Goal: Task Accomplishment & Management: Manage account settings

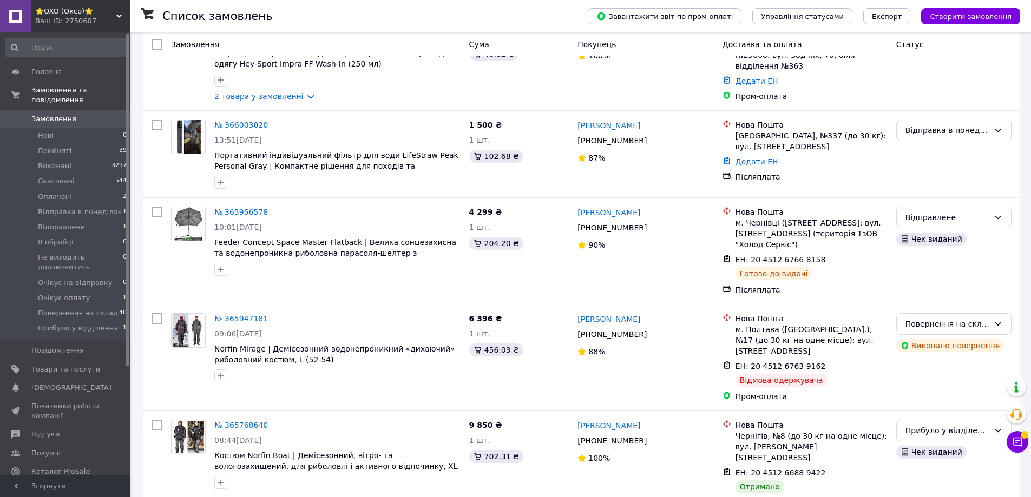
scroll to position [162, 0]
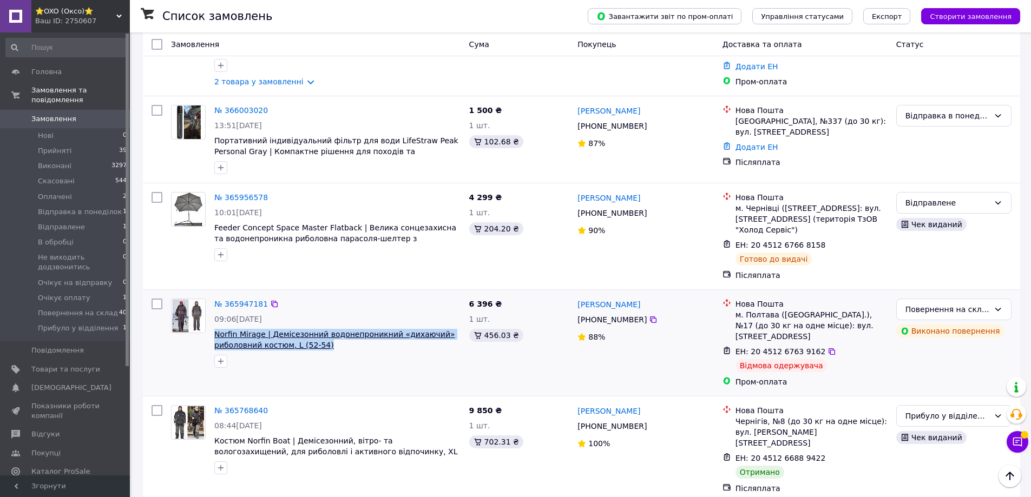
drag, startPoint x: 322, startPoint y: 347, endPoint x: 215, endPoint y: 334, distance: 108.4
click at [215, 334] on span "Norfin Mirage | Демісезонний водонепроникний «дихаючий» риболовний костюм, L (5…" at bounding box center [337, 340] width 246 height 22
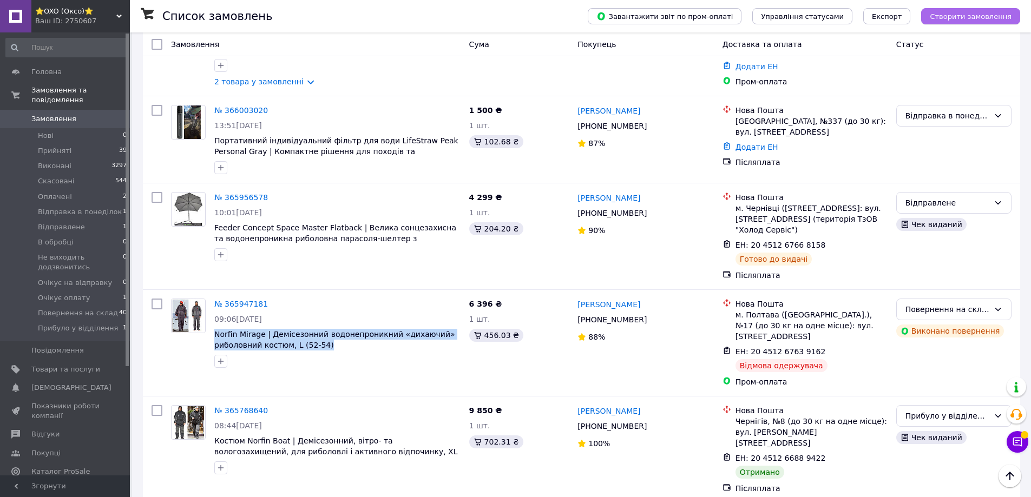
copy span "Norfin Mirage | Демісезонний водонепроникний «дихаючий» риболовний костюм, L (5…"
click at [43, 365] on span "Товари та послуги" at bounding box center [65, 370] width 69 height 10
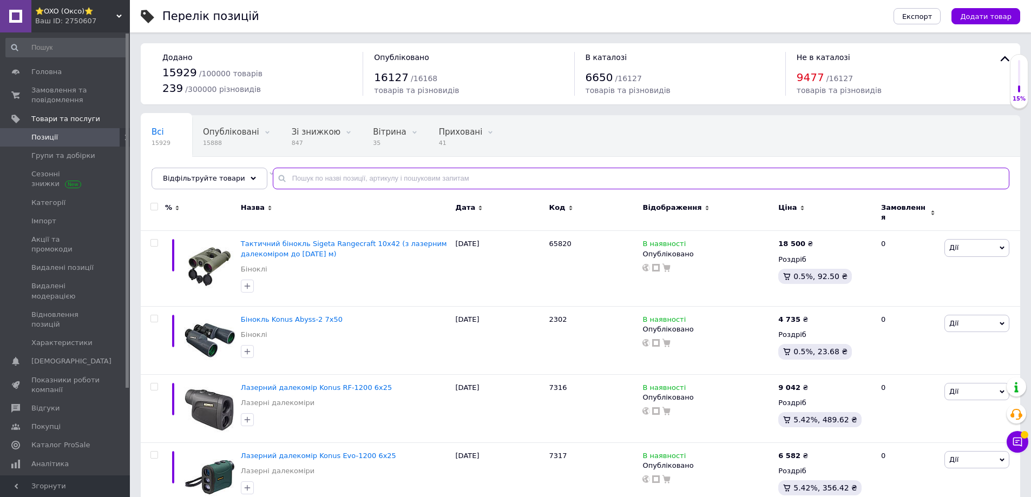
click at [297, 175] on input "text" at bounding box center [641, 179] width 736 height 22
paste input "Norfin Mirage"
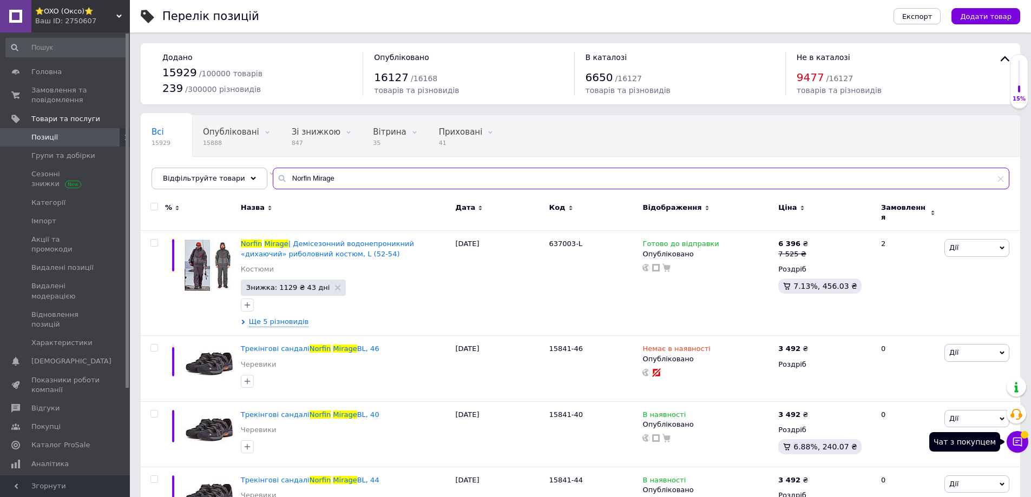
type input "Norfin Mirage"
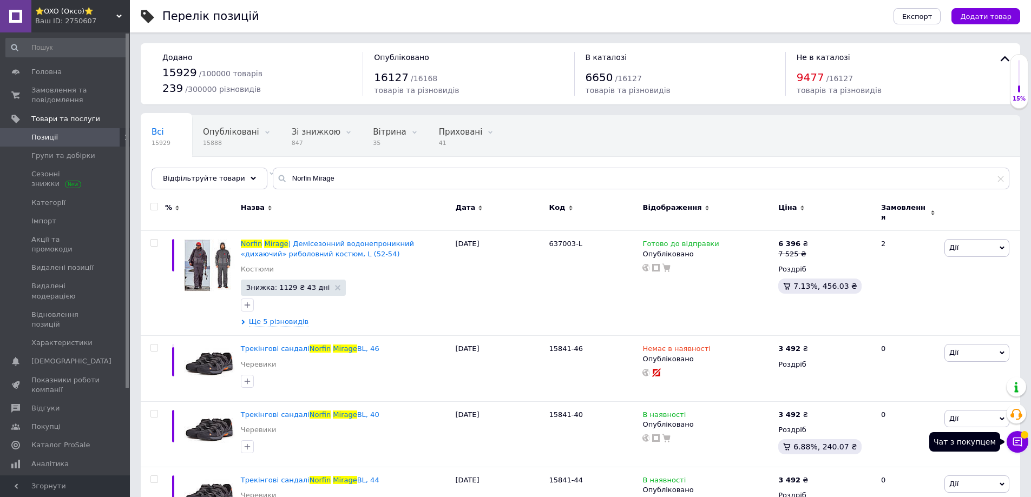
click at [1025, 439] on button "Чат з покупцем" at bounding box center [1017, 442] width 22 height 22
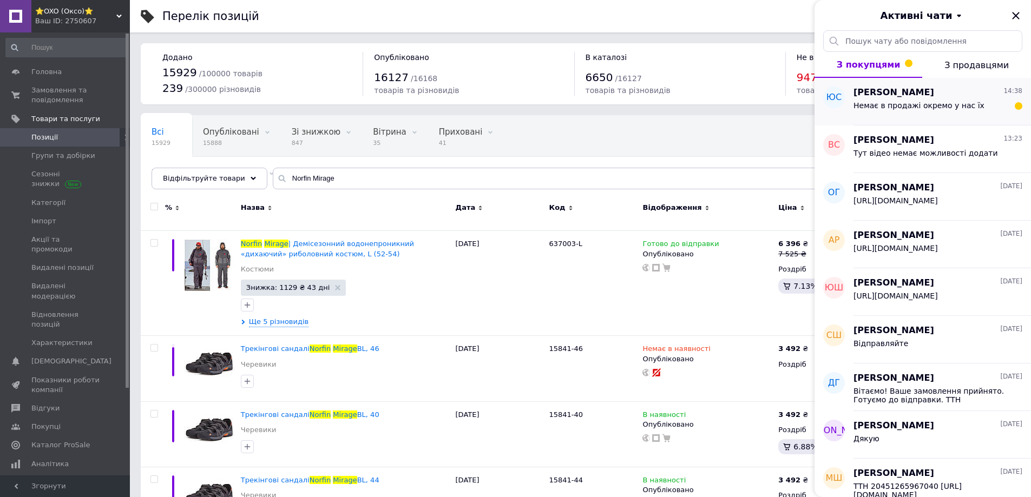
click at [889, 102] on span "Немає в продажі окремо у нас їх" at bounding box center [918, 105] width 131 height 9
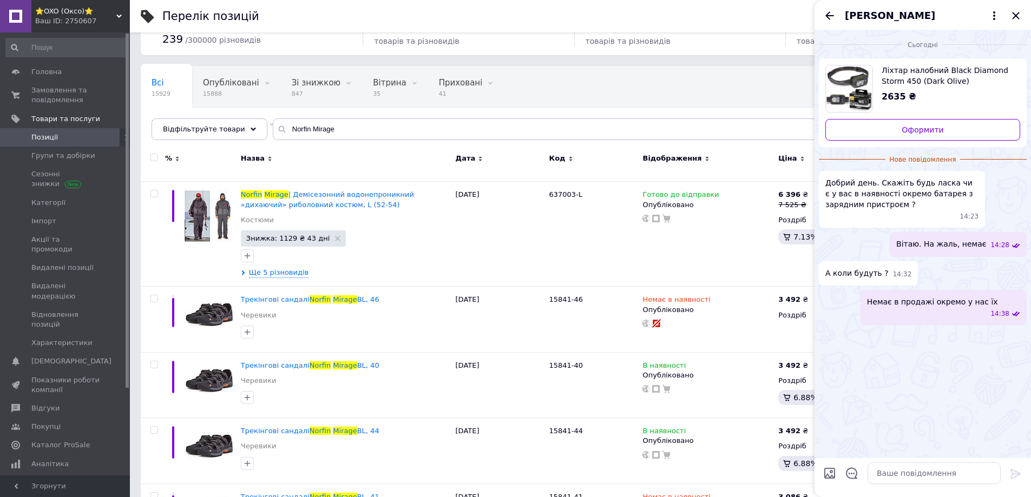
scroll to position [216, 0]
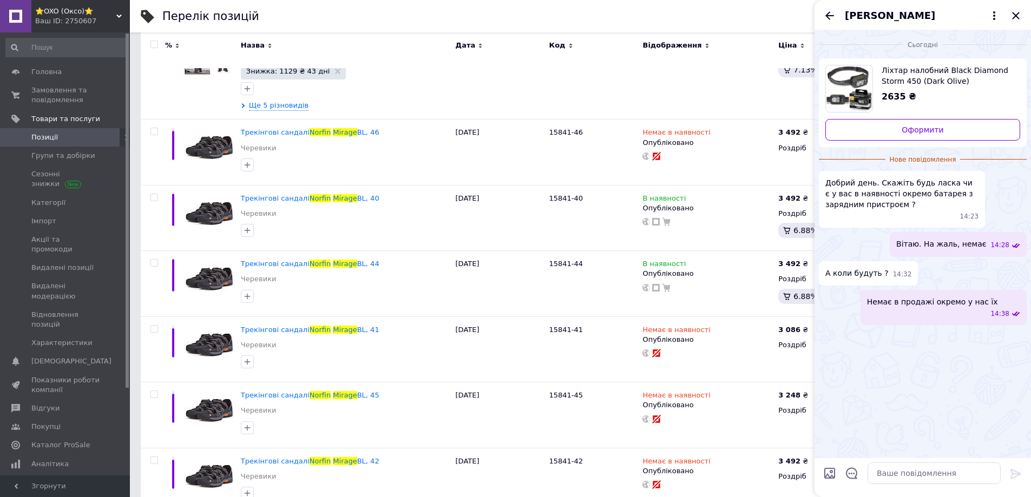
click at [1020, 16] on icon "Закрити" at bounding box center [1015, 15] width 13 height 13
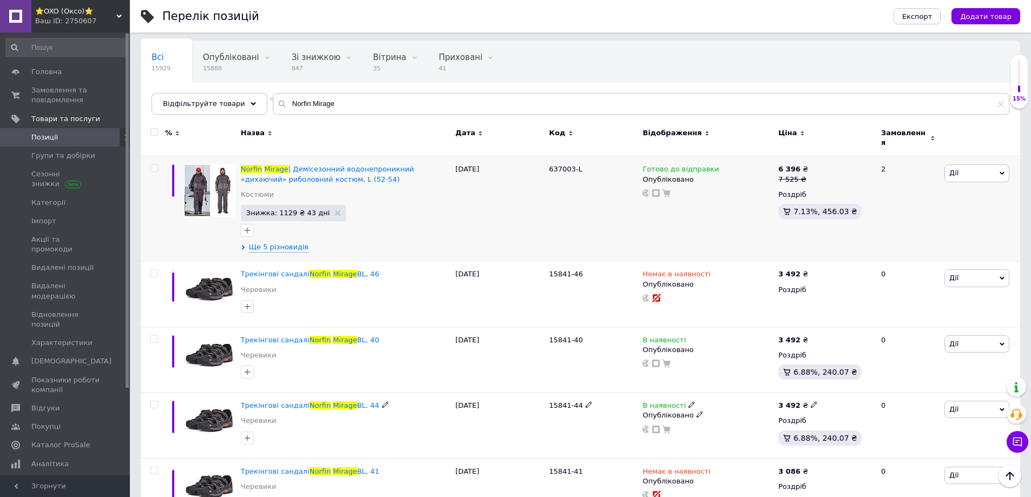
scroll to position [0, 0]
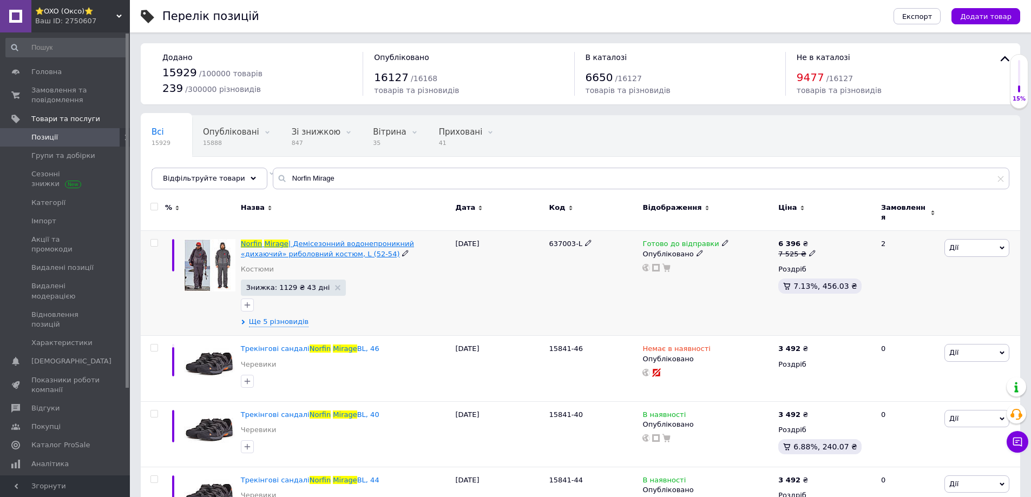
click at [334, 241] on span "| Демісезонний водонепроникний «дихаючий» риболовний костюм, L (52-54)" at bounding box center [327, 249] width 173 height 18
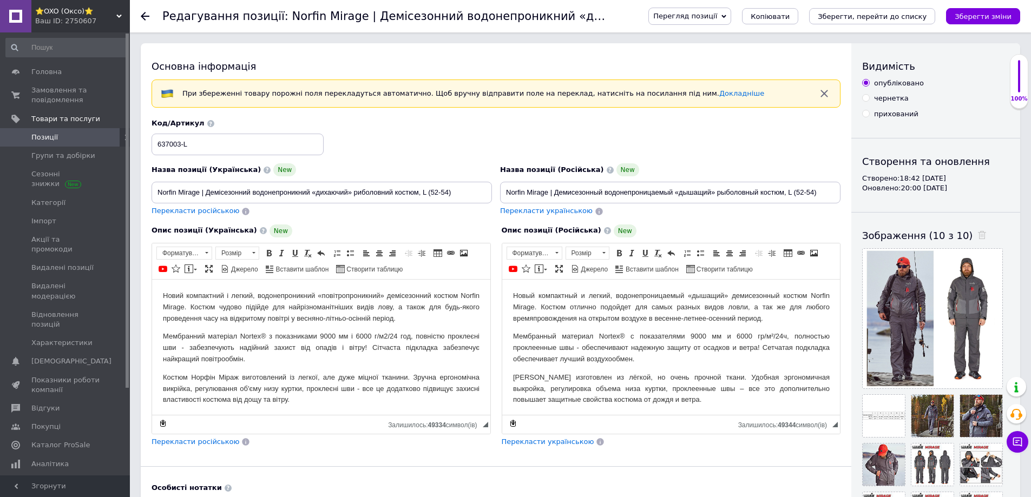
click at [717, 18] on span "Перегляд позиції" at bounding box center [685, 16] width 64 height 8
click at [714, 51] on li "Зберегти та переглянути на маркетплейсі" at bounding box center [733, 51] width 169 height 15
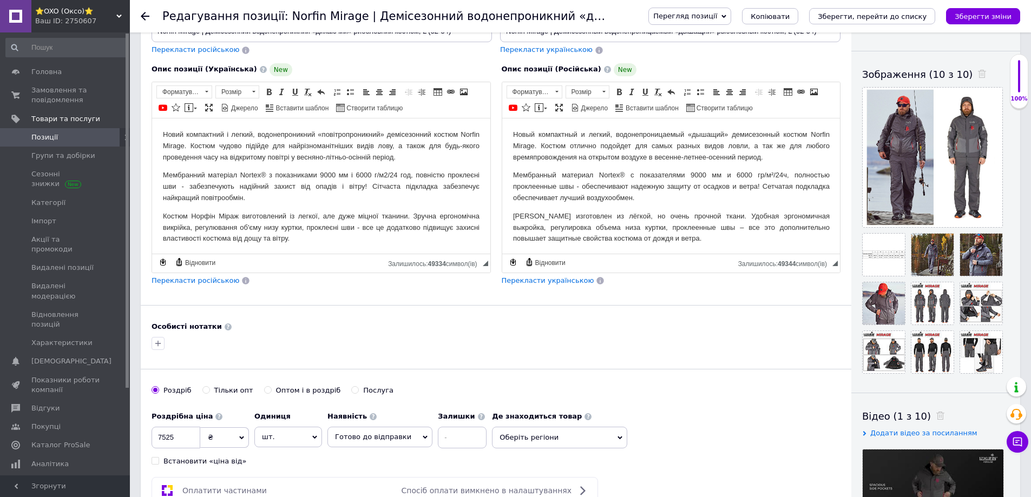
scroll to position [162, 0]
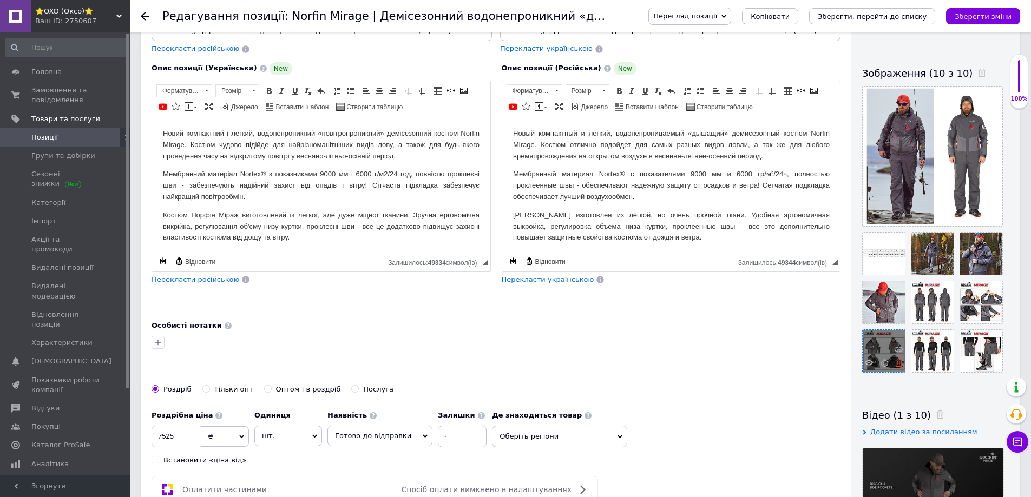
click at [896, 366] on icon at bounding box center [898, 363] width 8 height 8
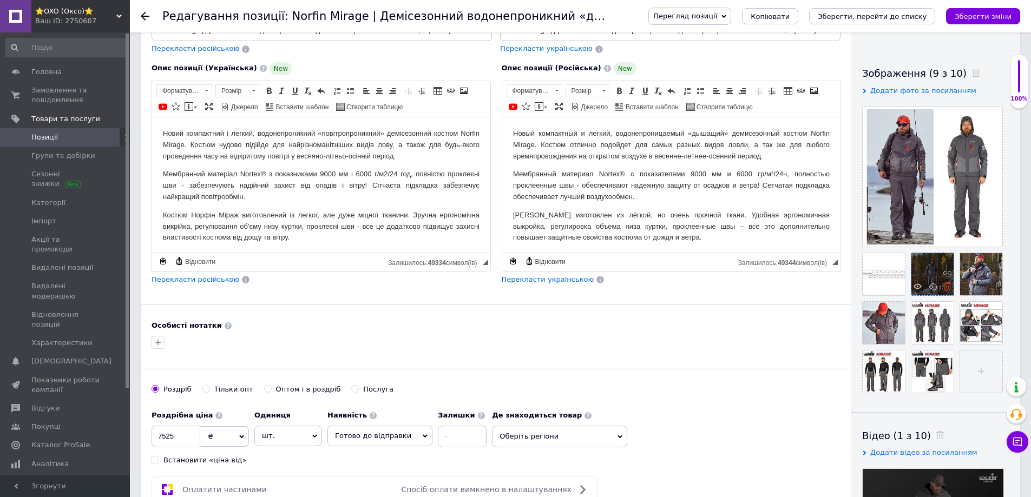
click at [947, 289] on icon at bounding box center [947, 286] width 8 height 8
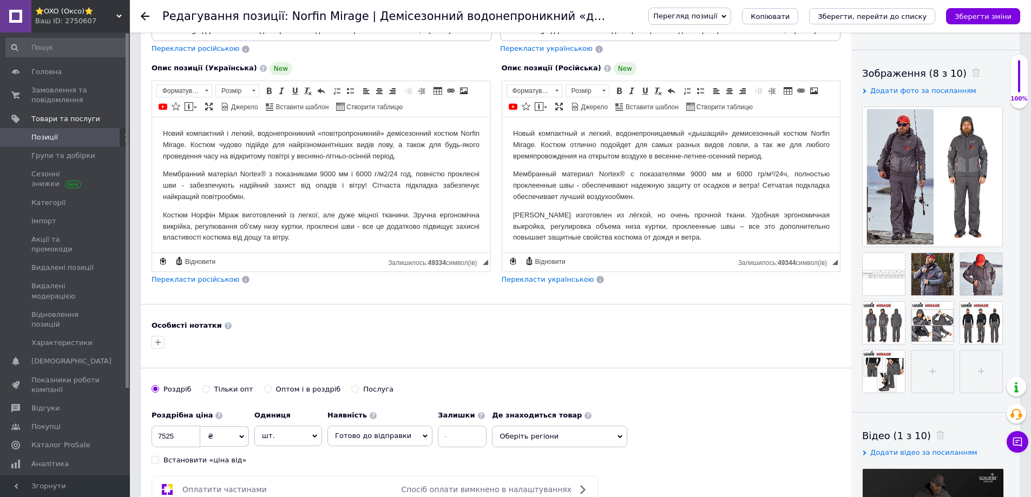
click at [0, 0] on icon at bounding box center [0, 0] width 0 height 0
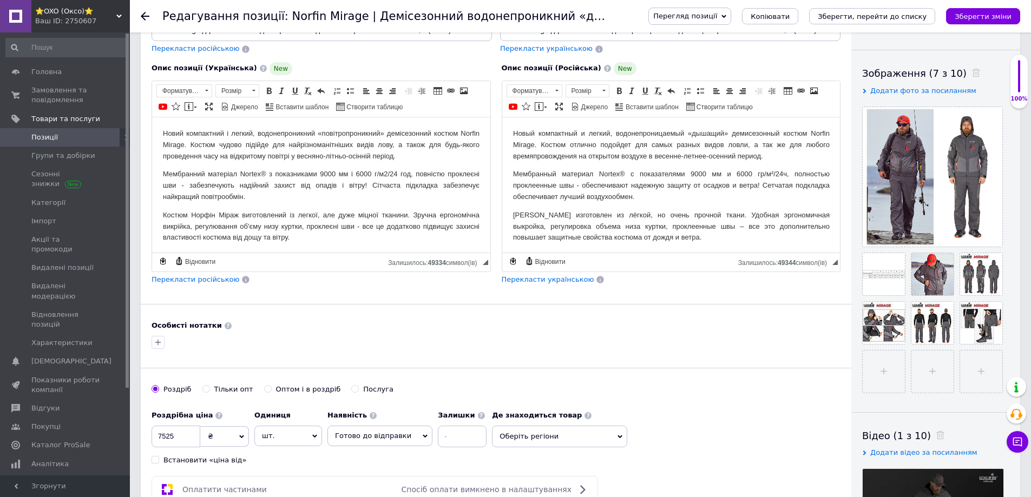
click at [0, 0] on icon at bounding box center [0, 0] width 0 height 0
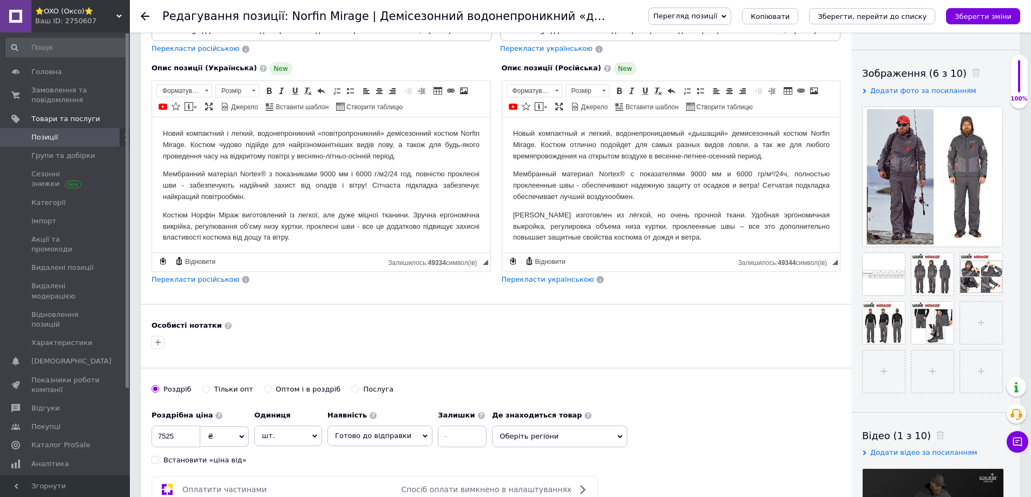
click at [0, 0] on icon at bounding box center [0, 0] width 0 height 0
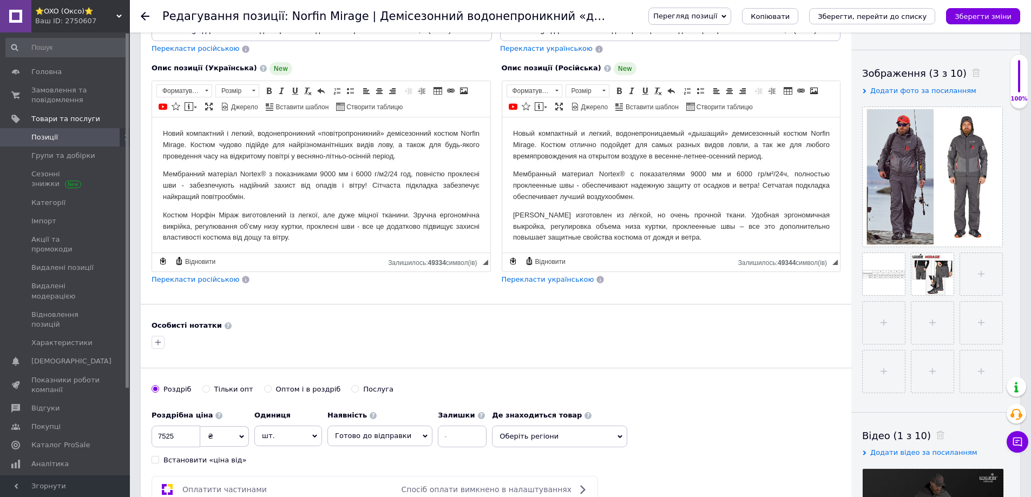
click at [0, 0] on icon at bounding box center [0, 0] width 0 height 0
click at [929, 281] on input "file" at bounding box center [932, 274] width 42 height 42
type input "C:\fakepath\4e1dbbfc_c52e_11eb_9497_002590780271_b517eb5b_f27b_11ef_92fb_3cecef…"
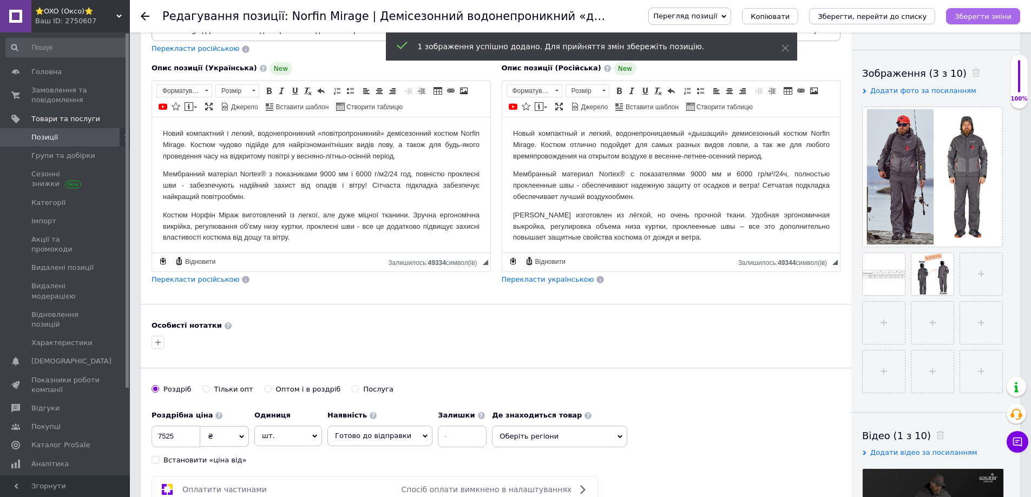
click at [977, 16] on icon "Зберегти зміни" at bounding box center [982, 16] width 57 height 8
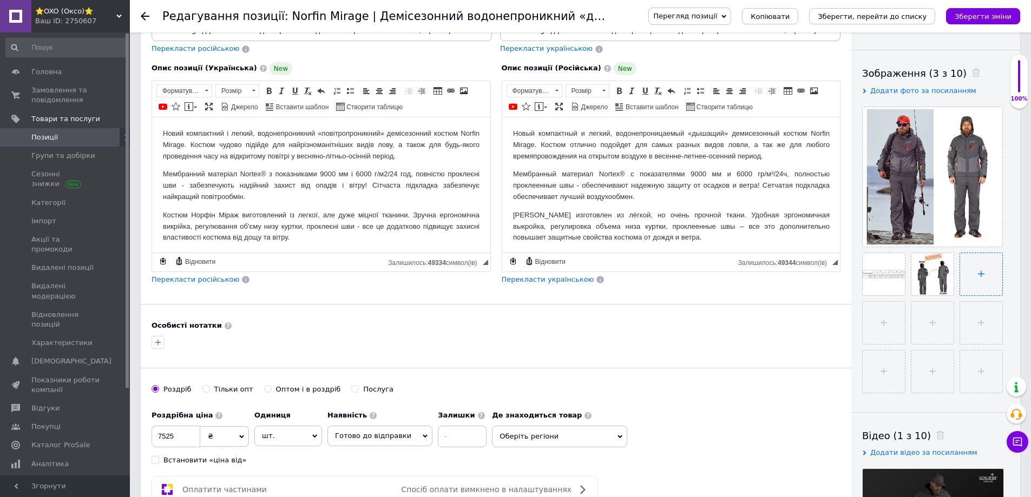
click at [972, 267] on input "file" at bounding box center [981, 274] width 42 height 42
type input "C:\fakepath\4e1dbbfc_c52e_11eb_9497_002590780271_9c2e5516_8037_11ec_94a5_002590…"
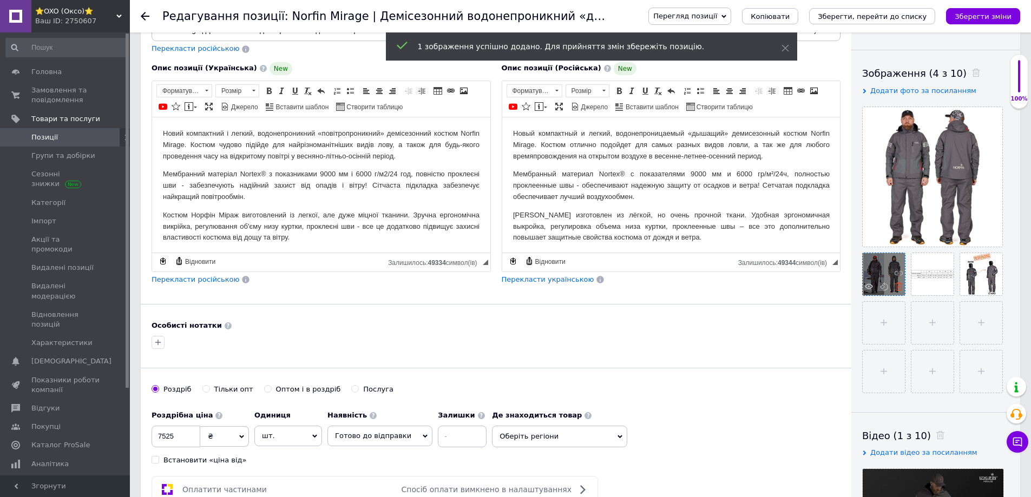
click at [898, 288] on use at bounding box center [898, 286] width 8 height 8
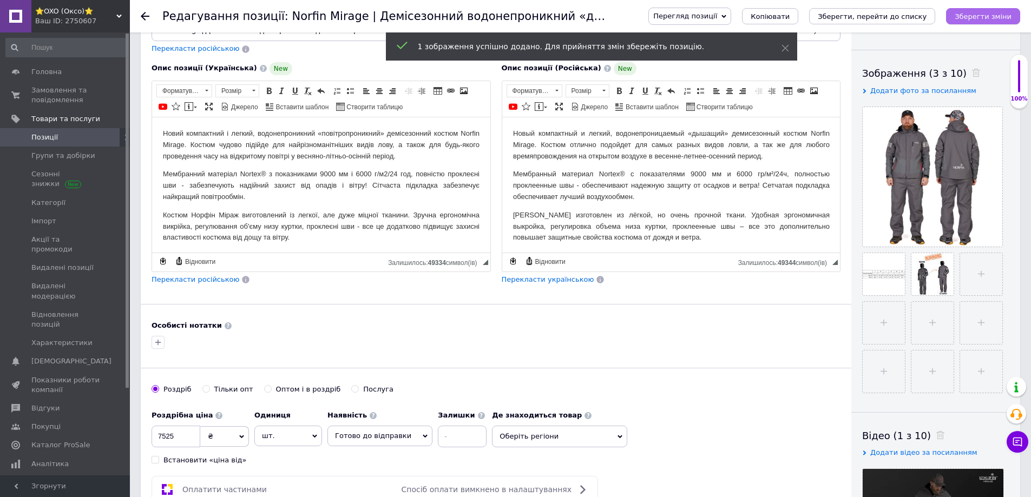
click at [972, 12] on icon "Зберегти зміни" at bounding box center [982, 16] width 57 height 8
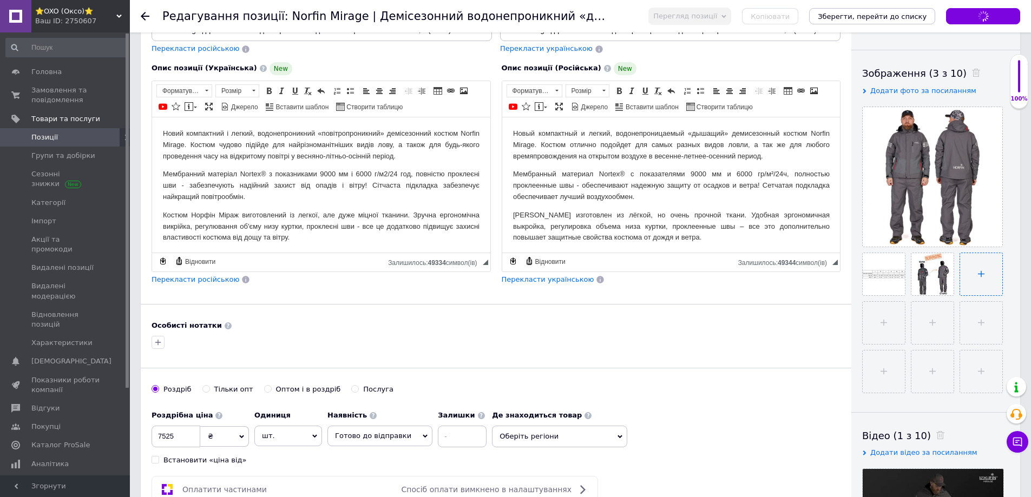
click at [986, 278] on input "file" at bounding box center [981, 274] width 42 height 42
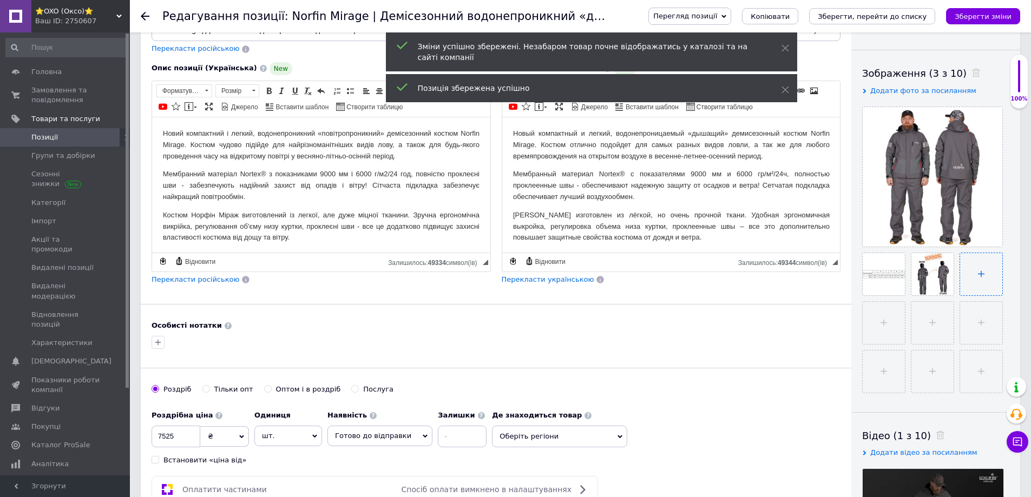
type input "C:\fakepath\4e1dbbfc_c52e_11eb_9497_002590780271_9c2e5517_8037_11ec_94a5_002590…"
click at [881, 310] on input "file" at bounding box center [883, 323] width 42 height 42
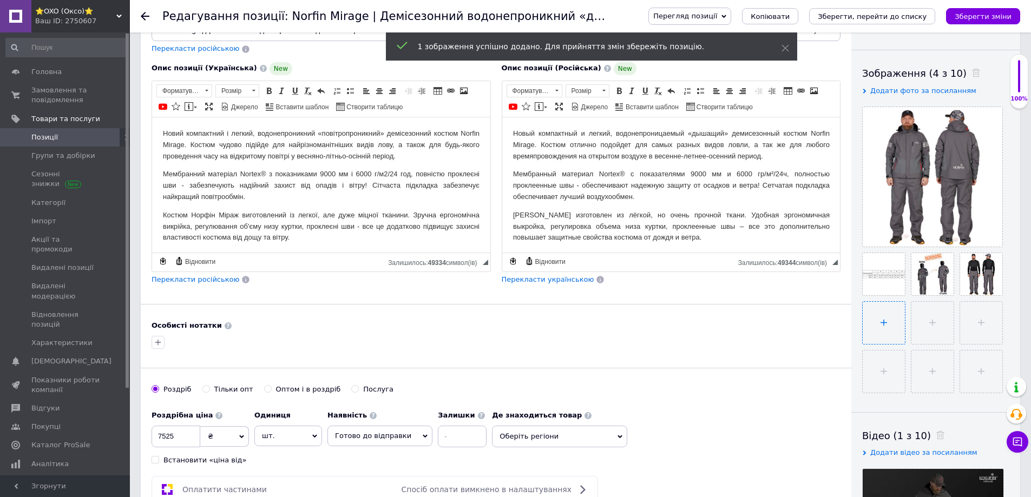
type input "C:\fakepath\4e1dbbfc_c52e_11eb_9497_002590780271_9c2e5519_8037_11ec_94a5_002590…"
click at [924, 318] on input "file" at bounding box center [931, 323] width 42 height 42
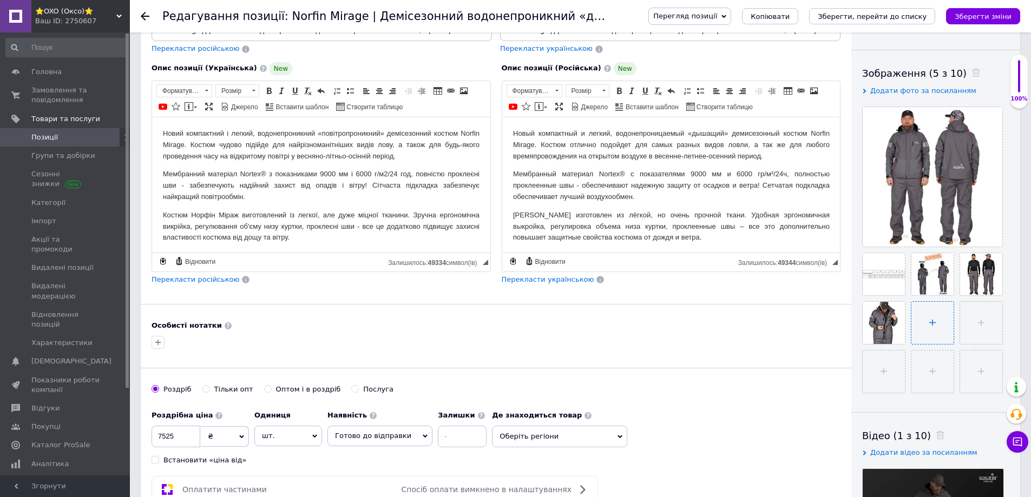
type input "C:\fakepath\4e1dbbfc_c52e_11eb_9497_002590780271_9c2e551c_8037_11ec_94a5_002590…"
click at [977, 329] on input "file" at bounding box center [980, 323] width 42 height 42
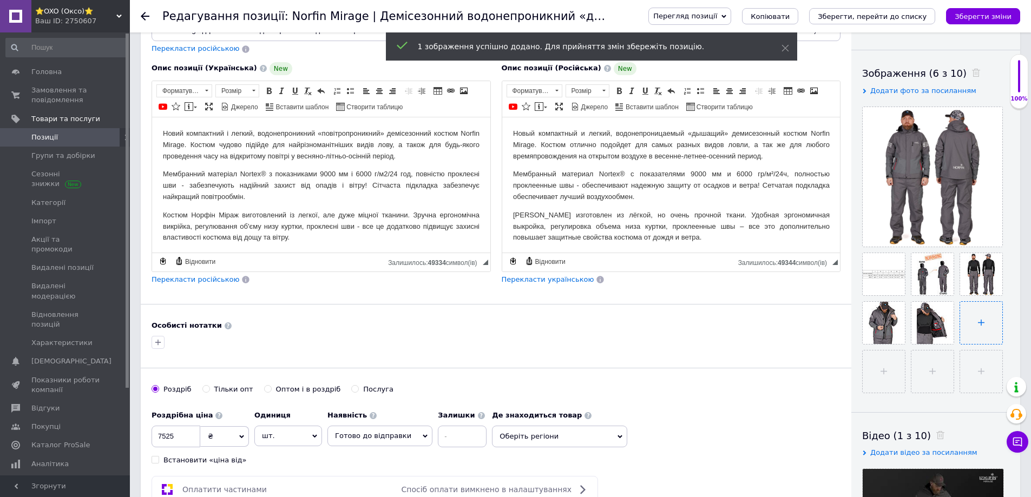
type input "C:\fakepath\4e1dbbfc_c52e_11eb_9497_002590780271_3e2c7aaf_c463_11ec_94ad_002590…"
click at [891, 382] on input "file" at bounding box center [883, 372] width 42 height 42
type input "C:\fakepath\4e1dbbfc_c52e_11eb_9497_002590780271_3e2c7ab1_c463_11ec_94ad_002590…"
click at [927, 361] on input "file" at bounding box center [931, 372] width 42 height 42
type input "C:\fakepath\4e1dbbfc_c52e_11eb_9497_002590780271_3e2c7ab2_c463_11ec_94ad_002590…"
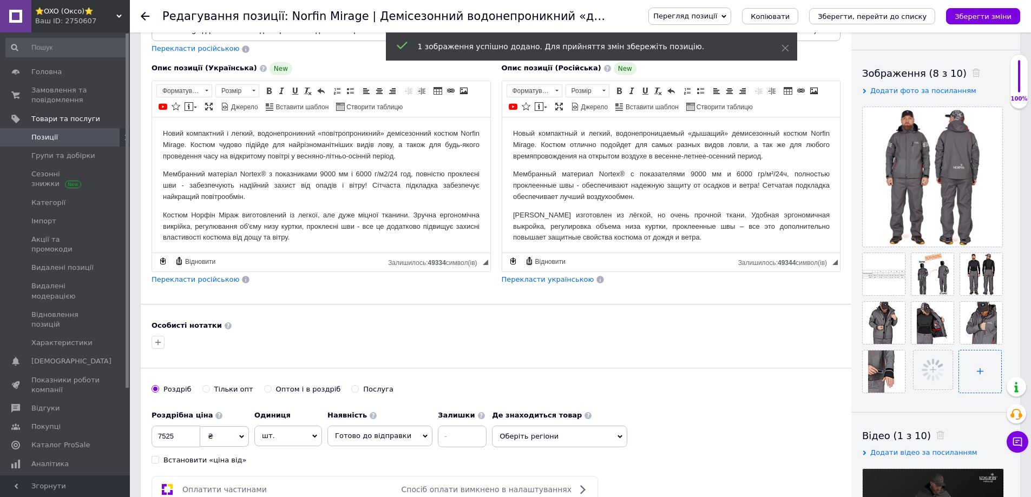
click at [966, 372] on input "file" at bounding box center [980, 372] width 42 height 42
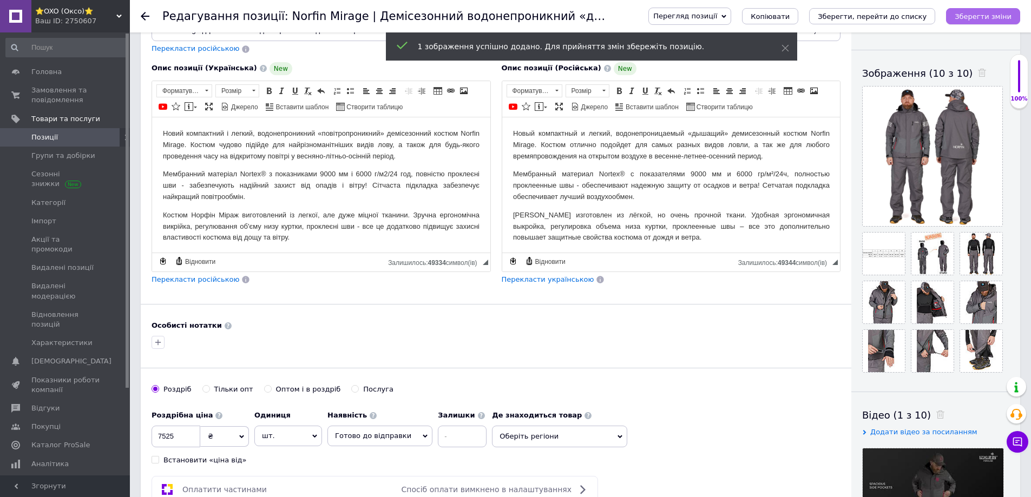
click at [970, 16] on icon "Зберегти зміни" at bounding box center [982, 16] width 57 height 8
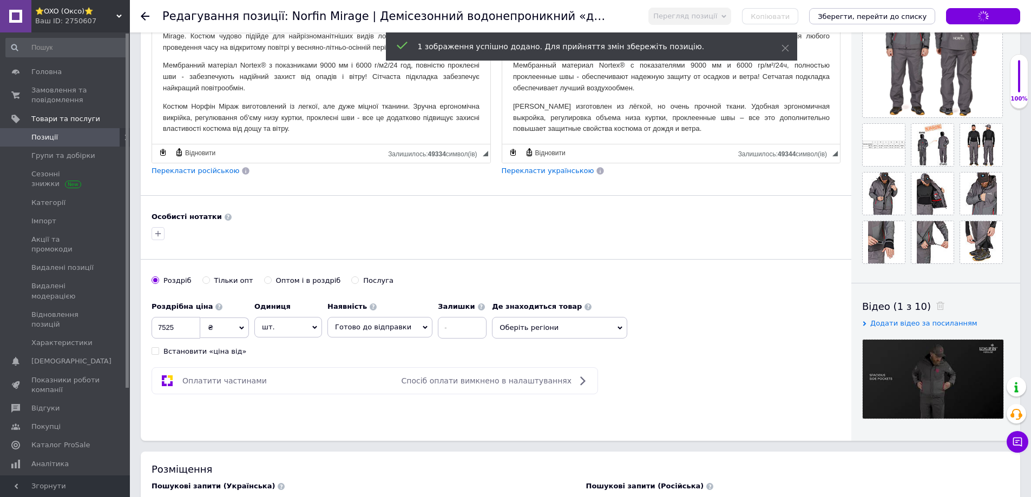
scroll to position [487, 0]
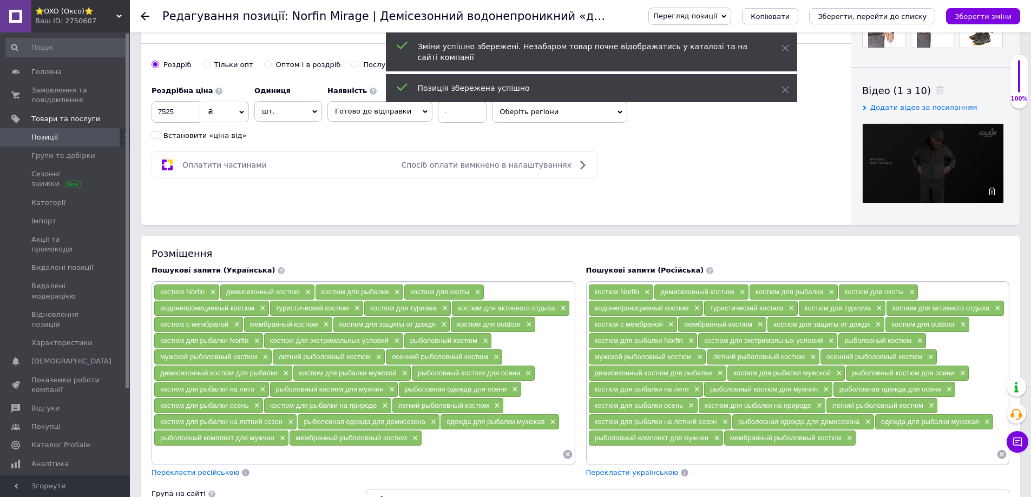
click at [991, 193] on use at bounding box center [992, 192] width 8 height 8
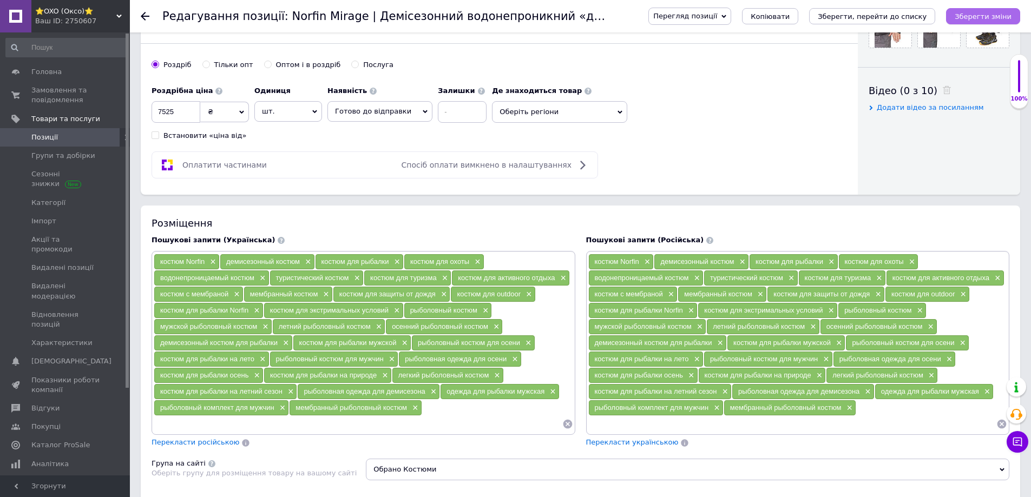
click at [964, 18] on icon "Зберегти зміни" at bounding box center [982, 16] width 57 height 8
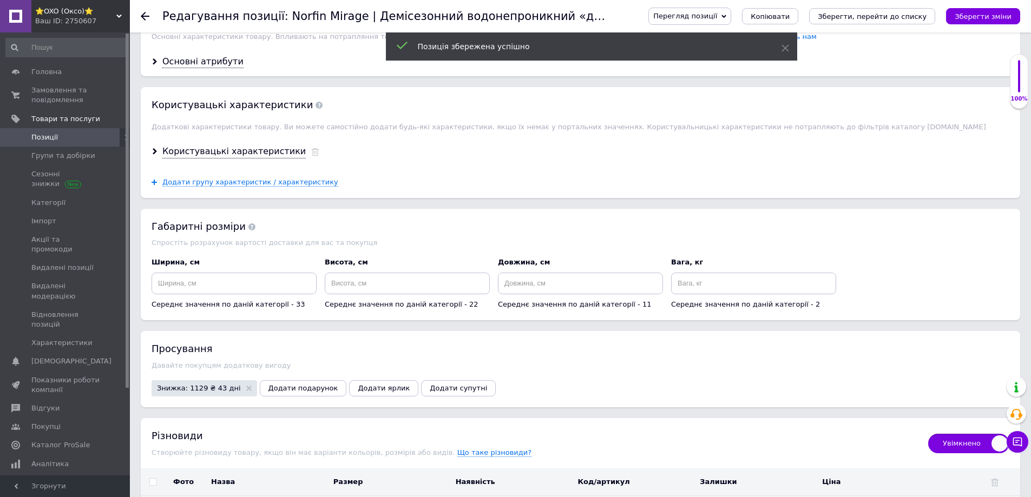
scroll to position [974, 0]
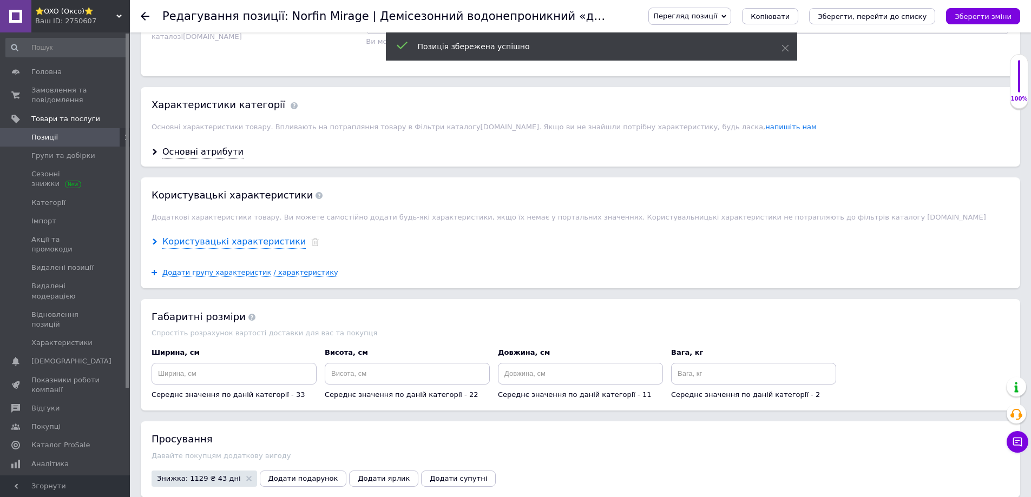
click at [190, 240] on div "Користувацькi характеристики" at bounding box center [233, 242] width 143 height 12
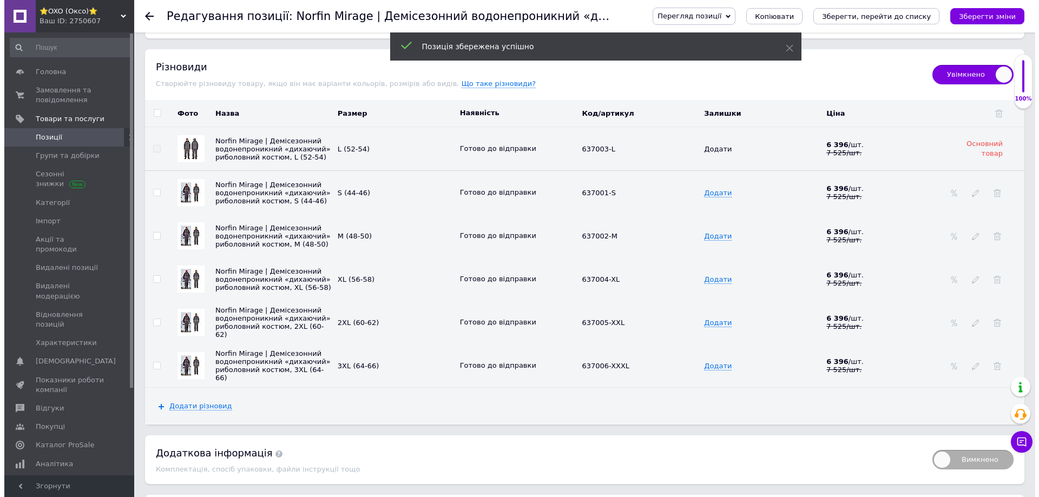
scroll to position [1515, 0]
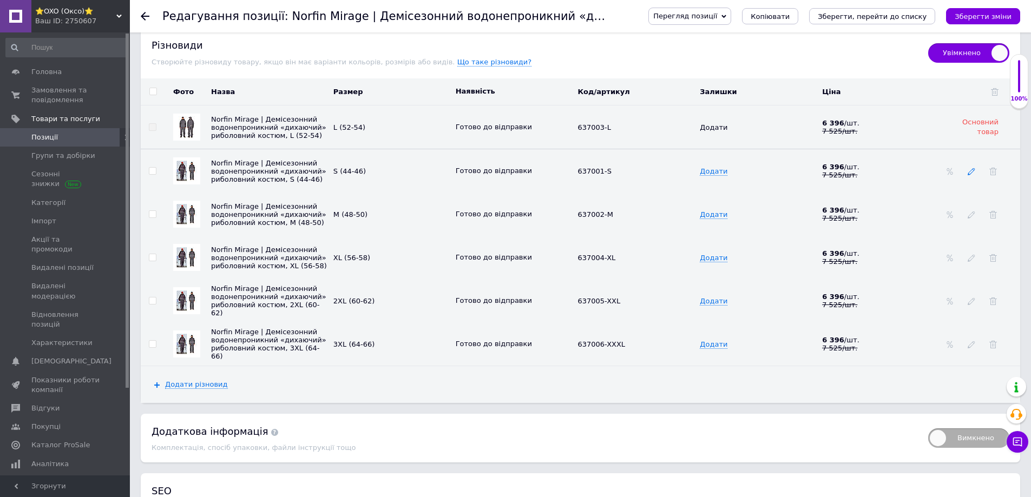
click at [972, 175] on icon at bounding box center [971, 172] width 8 height 8
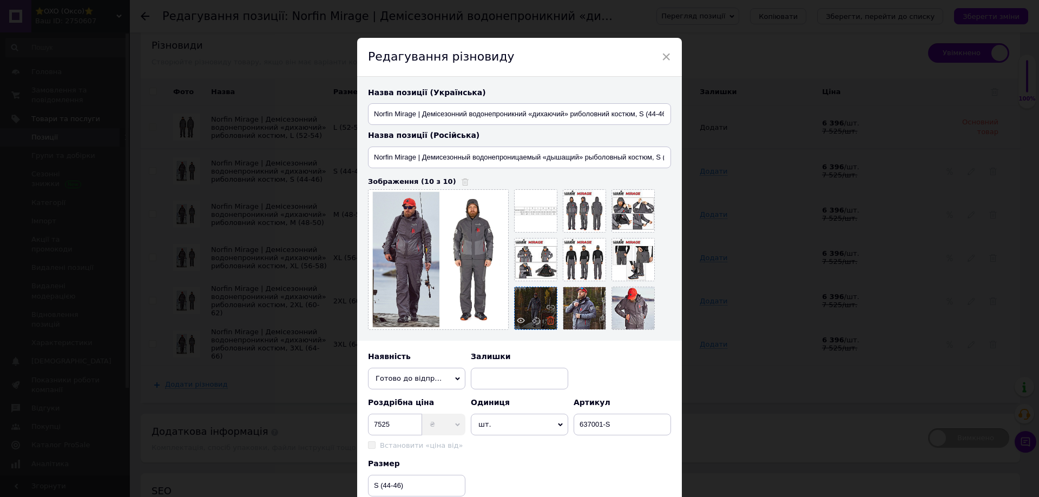
click at [549, 320] on icon at bounding box center [550, 320] width 8 height 8
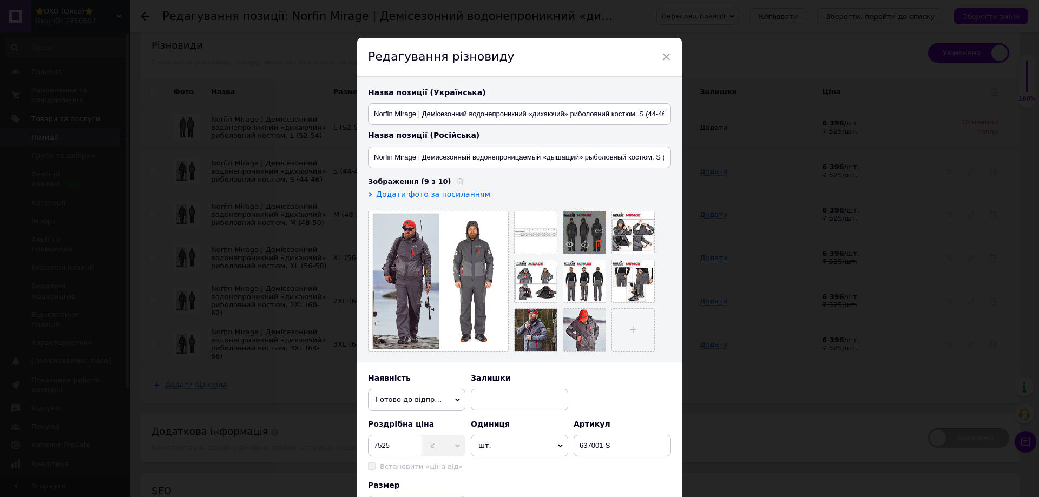
click at [596, 245] on icon at bounding box center [599, 244] width 8 height 8
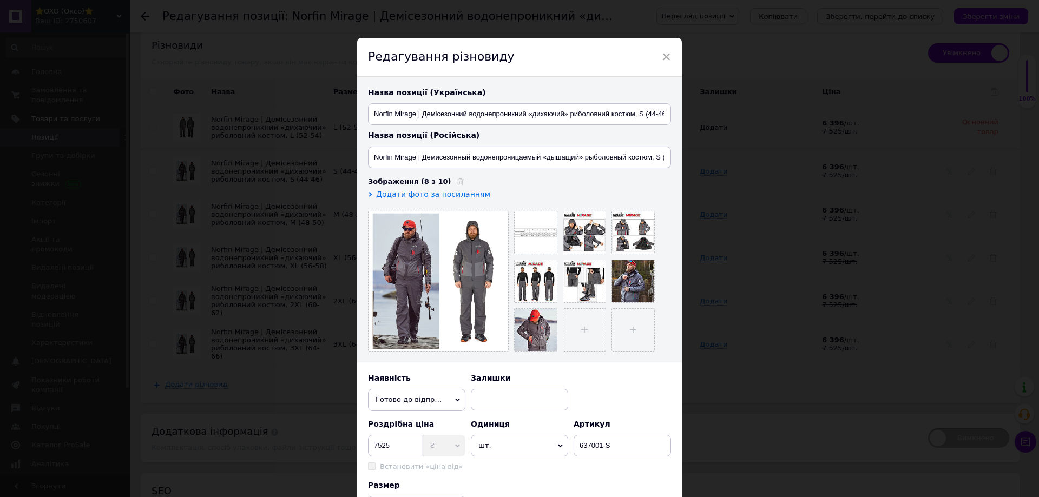
click at [0, 0] on icon at bounding box center [0, 0] width 0 height 0
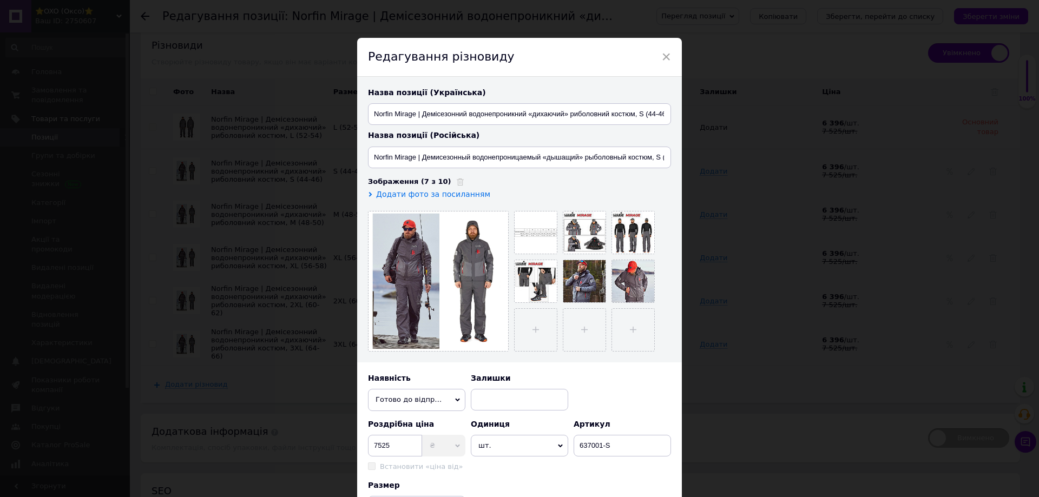
click at [0, 0] on icon at bounding box center [0, 0] width 0 height 0
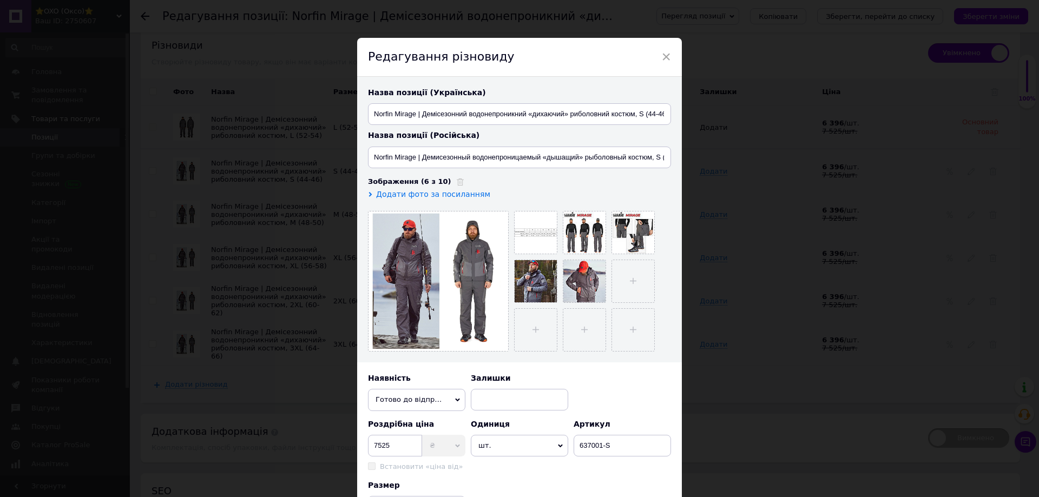
click at [0, 0] on icon at bounding box center [0, 0] width 0 height 0
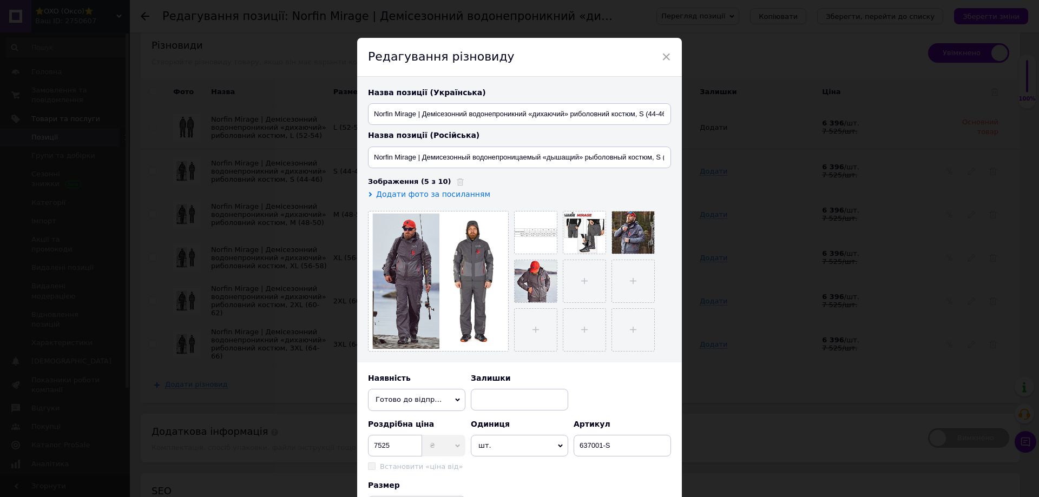
click at [0, 0] on icon at bounding box center [0, 0] width 0 height 0
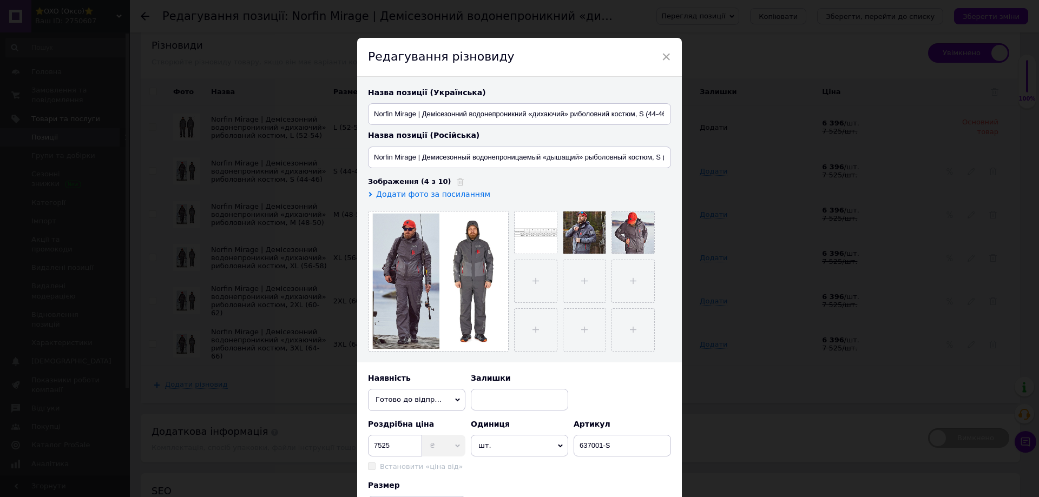
click at [0, 0] on icon at bounding box center [0, 0] width 0 height 0
click at [595, 248] on icon at bounding box center [599, 244] width 8 height 8
click at [572, 234] on input "file" at bounding box center [584, 233] width 42 height 42
type input "C:\fakepath\4e1dbbfc_c52e_11eb_9497_002590780271_9c2e5516_8037_11ec_94a5_002590…"
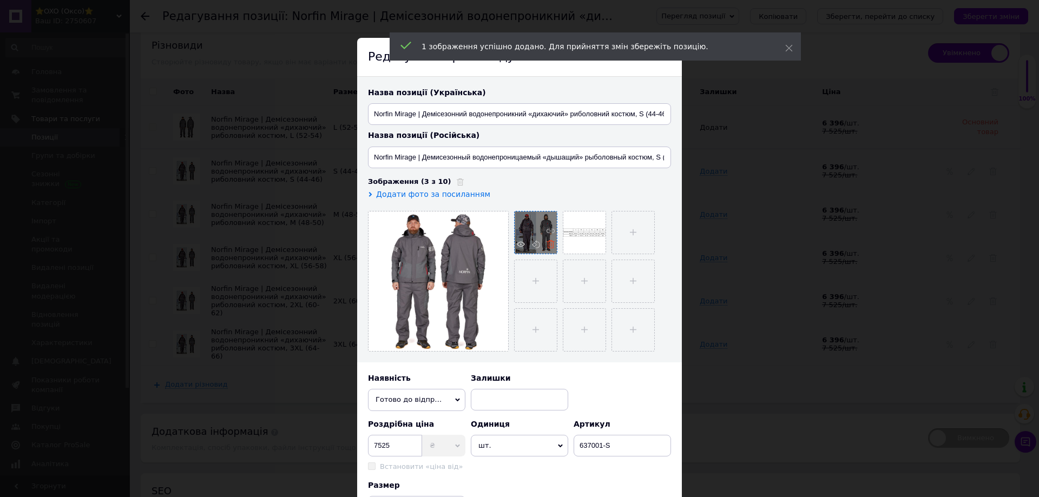
click at [549, 247] on icon at bounding box center [550, 244] width 8 height 8
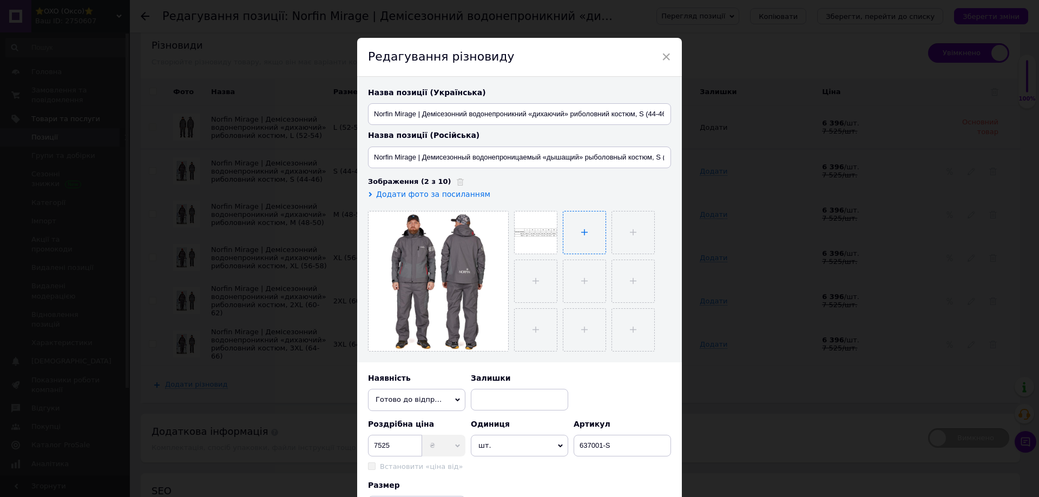
click at [577, 238] on input "file" at bounding box center [584, 233] width 42 height 42
type input "C:\fakepath\4e1dbbfc_c52e_11eb_9497_002590780271_b517eb5b_f27b_11ef_92fb_3cecef…"
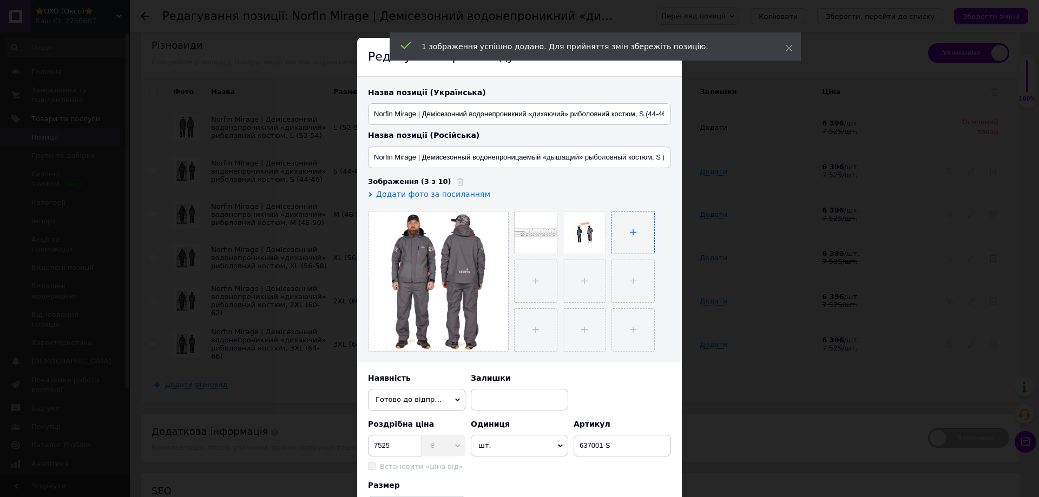
click at [620, 240] on input "file" at bounding box center [633, 233] width 42 height 42
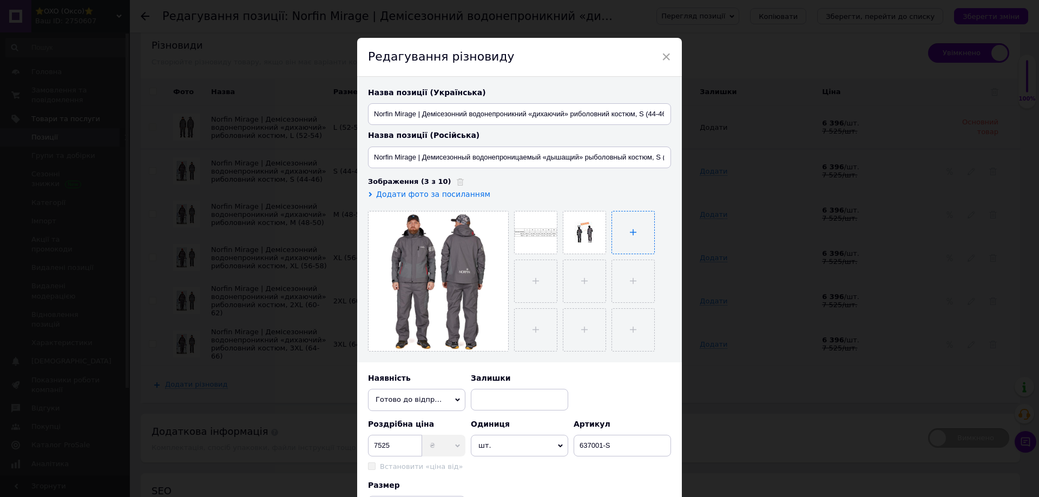
type input "C:\fakepath\4e1dbbfc_c52e_11eb_9497_002590780271_bc0770c1_b0a0_11ef_92f9_3cecef…"
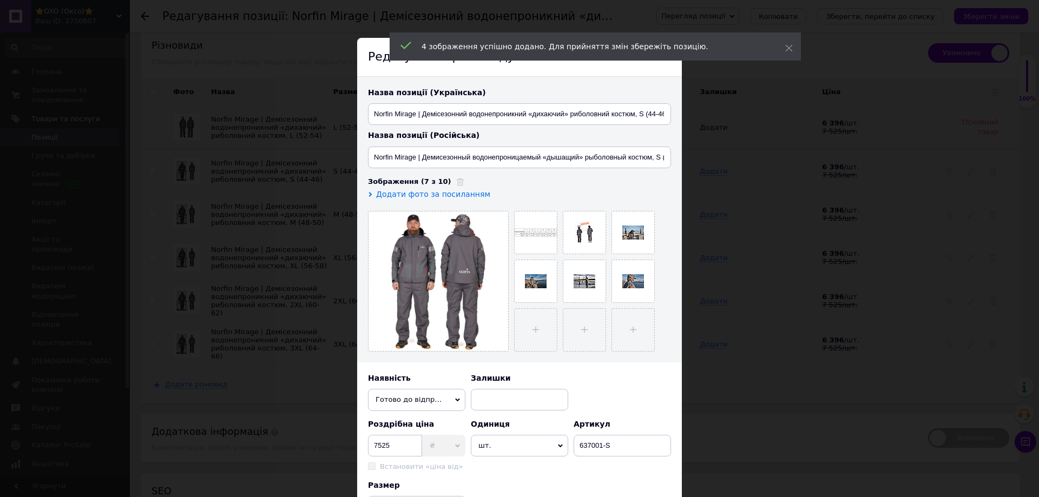
scroll to position [213, 0]
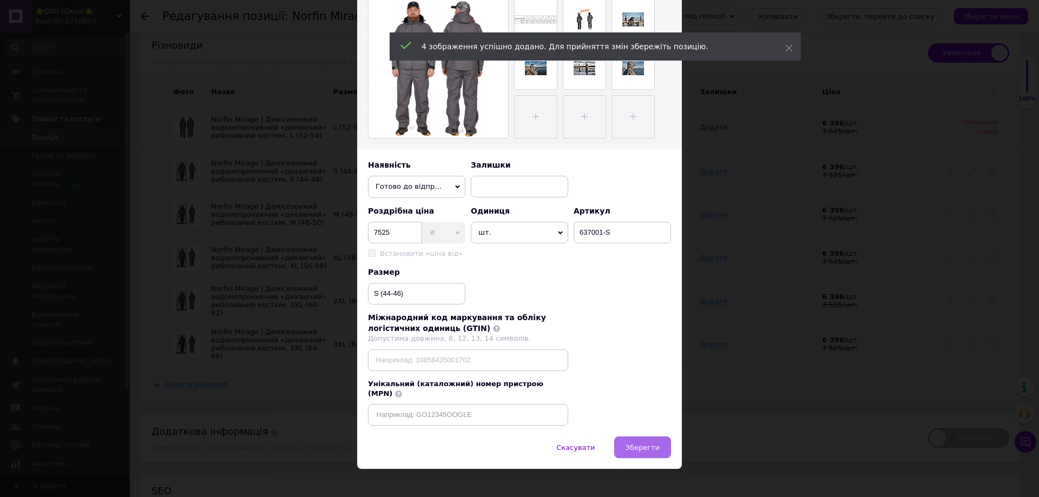
click at [638, 444] on span "Зберегти" at bounding box center [642, 448] width 34 height 8
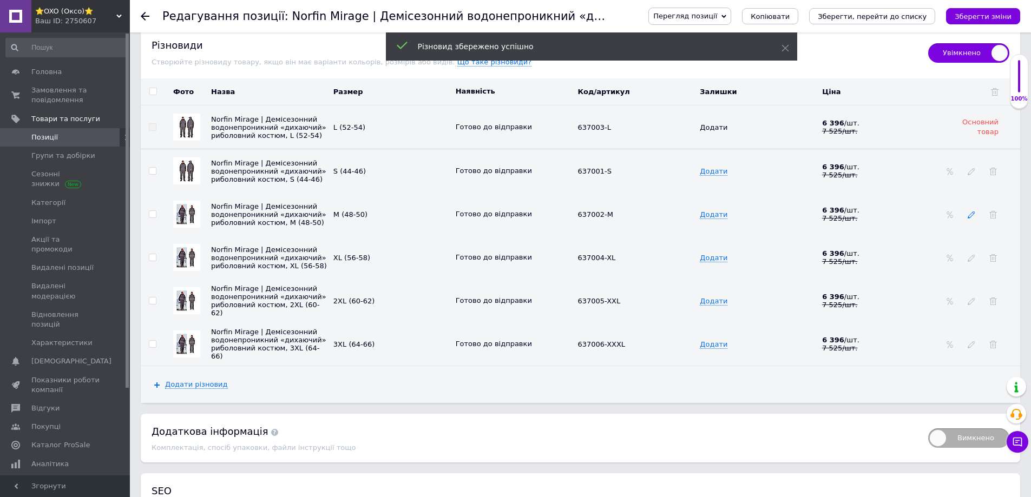
click at [971, 216] on icon at bounding box center [971, 215] width 8 height 8
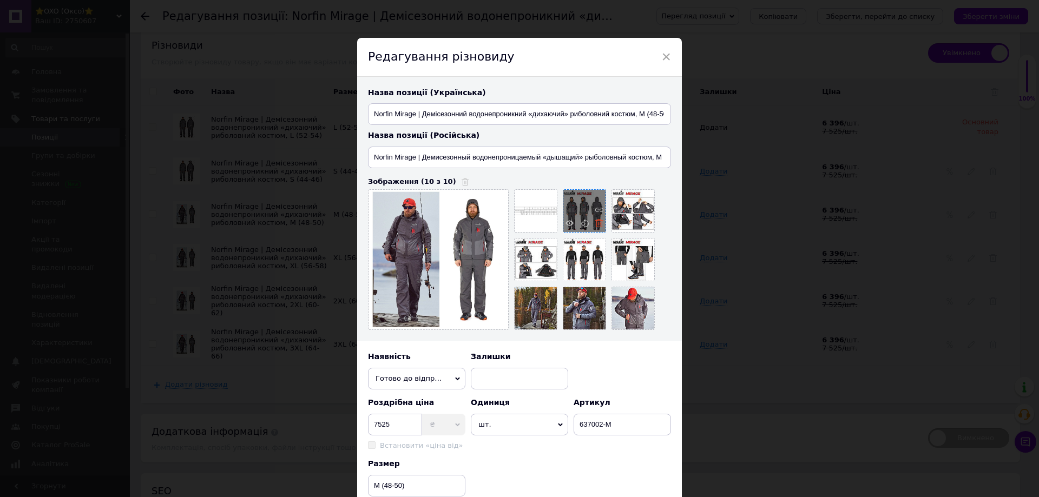
click at [598, 223] on use at bounding box center [599, 223] width 8 height 8
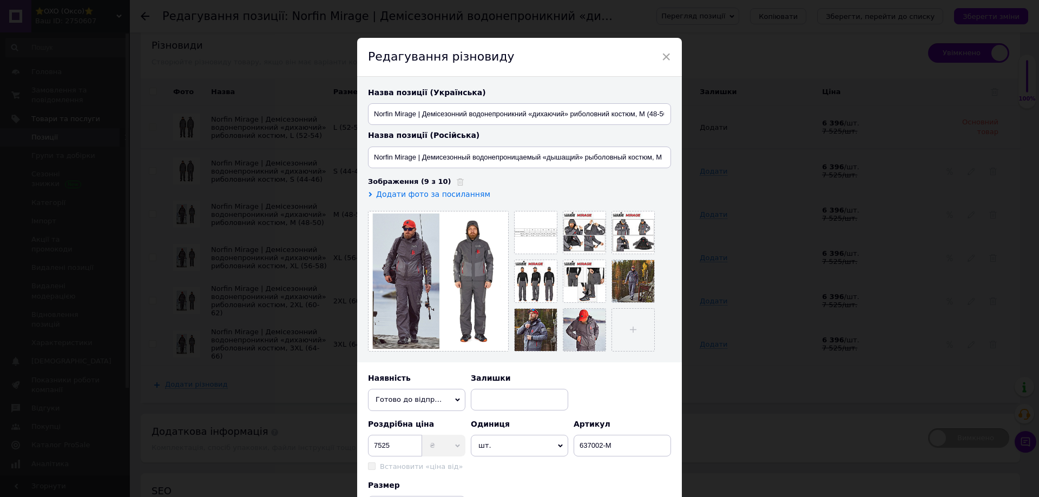
click at [597, 225] on div at bounding box center [584, 233] width 42 height 42
click at [598, 246] on icon at bounding box center [599, 244] width 8 height 8
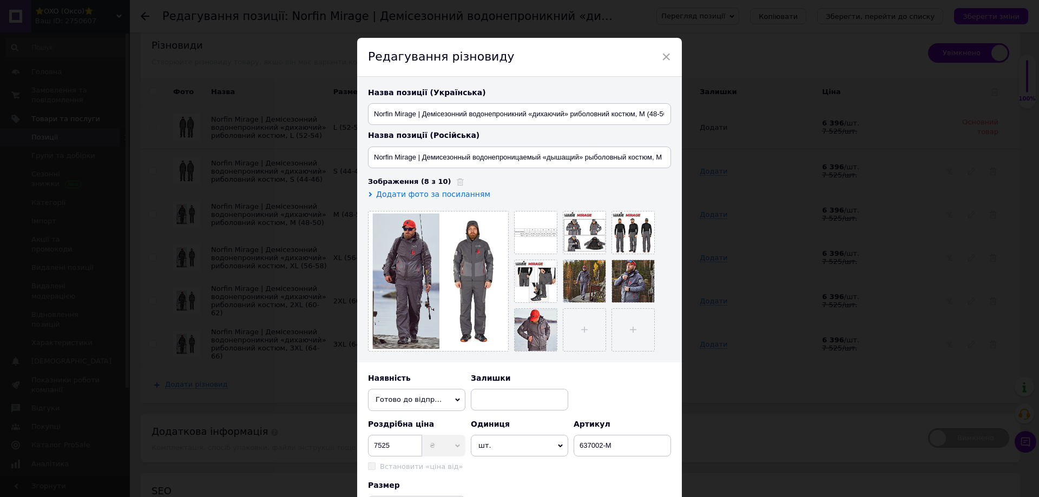
click at [0, 0] on icon at bounding box center [0, 0] width 0 height 0
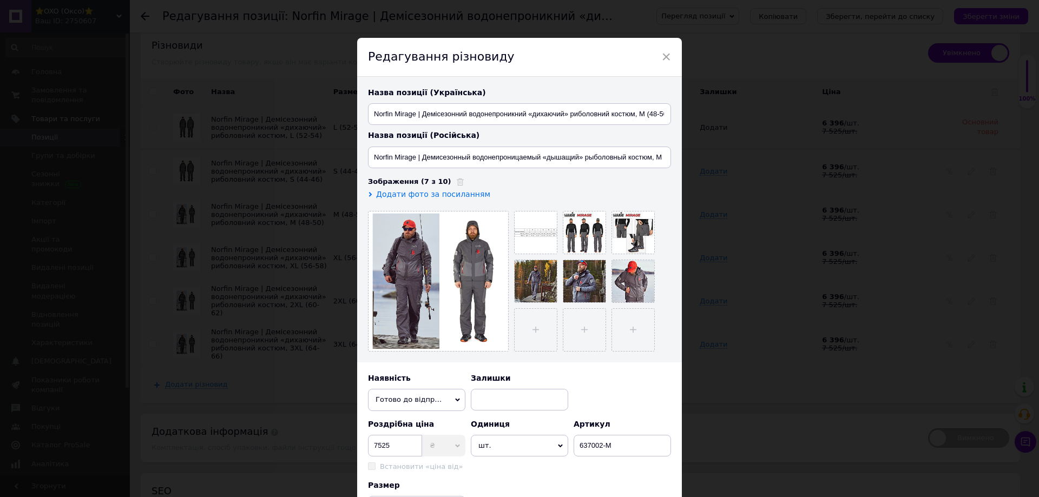
click at [0, 0] on icon at bounding box center [0, 0] width 0 height 0
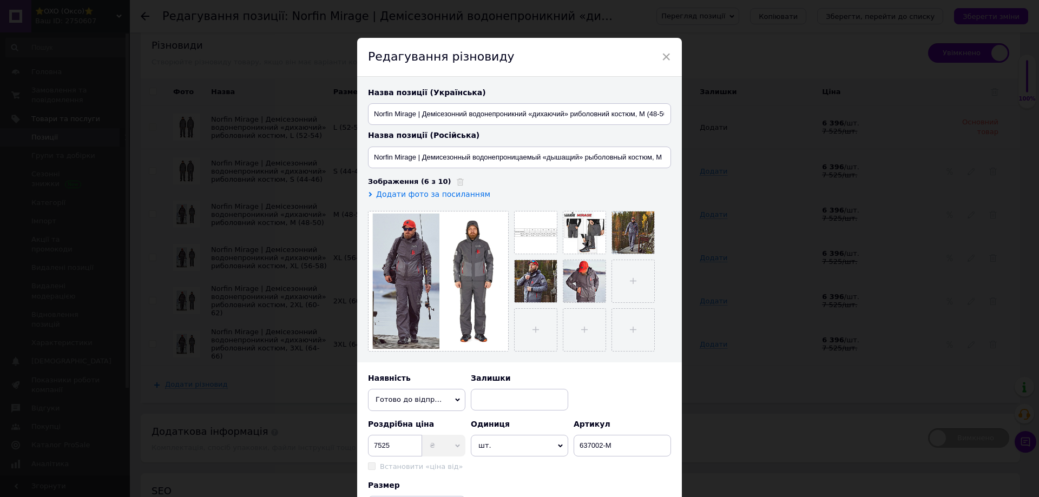
click at [0, 0] on icon at bounding box center [0, 0] width 0 height 0
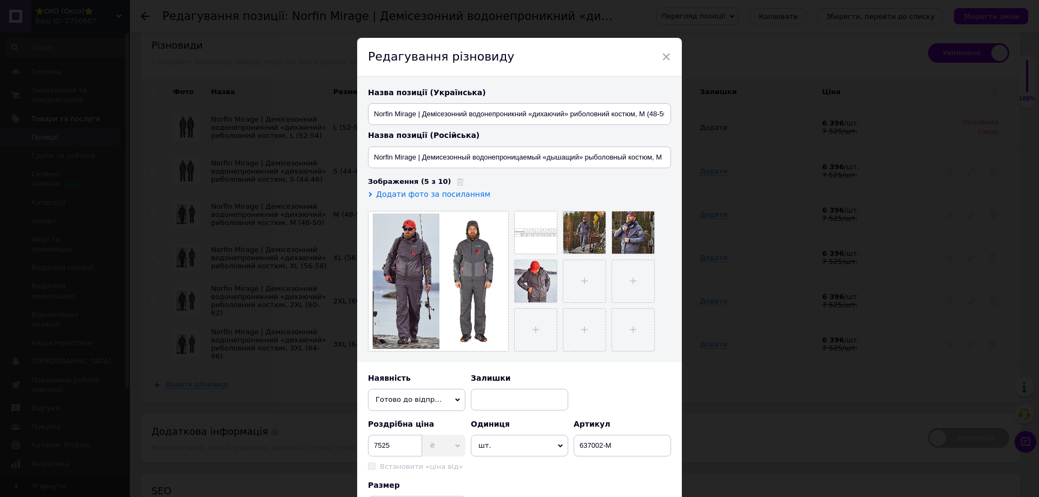
click at [0, 0] on icon at bounding box center [0, 0] width 0 height 0
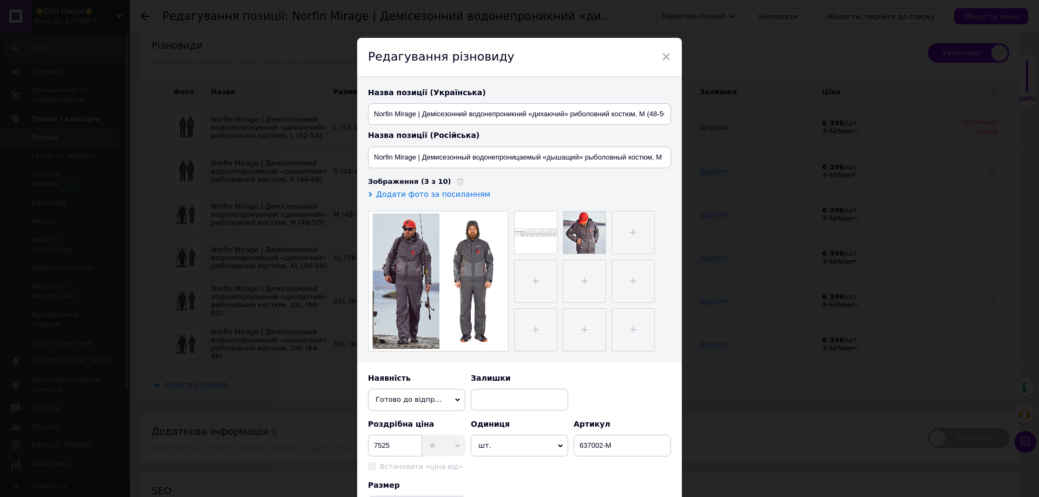
click at [0, 0] on icon at bounding box center [0, 0] width 0 height 0
click at [586, 239] on input "file" at bounding box center [584, 233] width 42 height 42
type input "C:\fakepath\4e1dbbfc_c52e_11eb_9497_002590780271_b517eb5b_f27b_11ef_92fb_3cecef…"
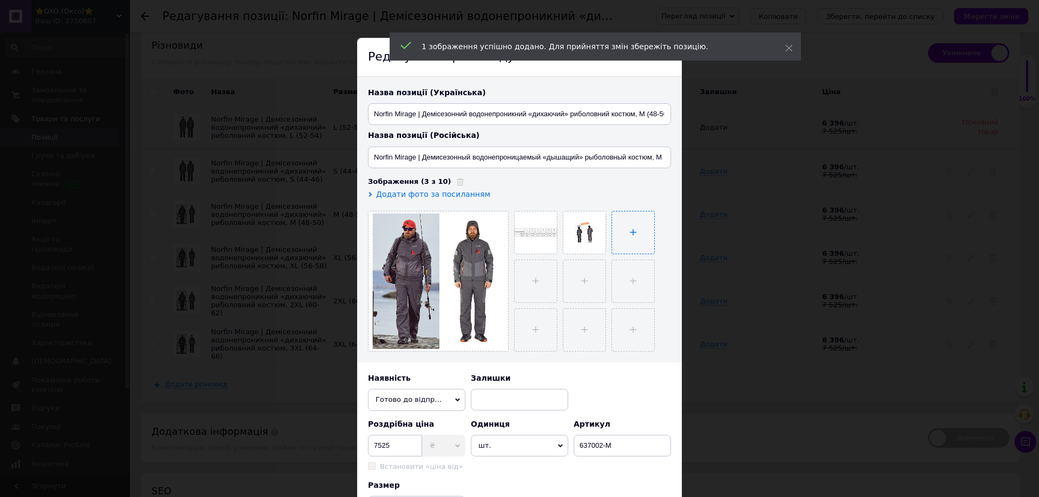
click at [623, 248] on input "file" at bounding box center [633, 233] width 42 height 42
type input "C:\fakepath\4e1dbbfc_c52e_11eb_9497_002590780271_9c2e5516_8037_11ec_94a5_002590…"
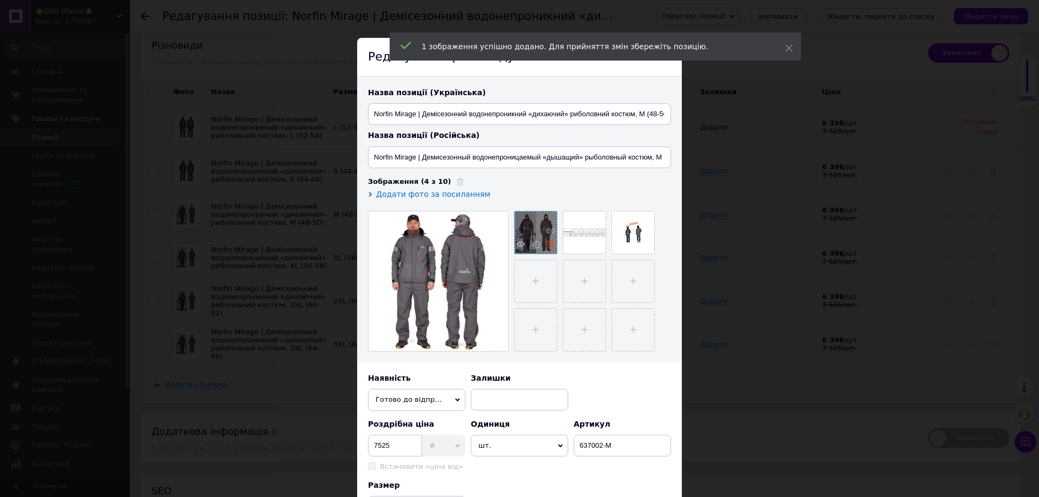
click at [549, 246] on icon at bounding box center [550, 244] width 8 height 8
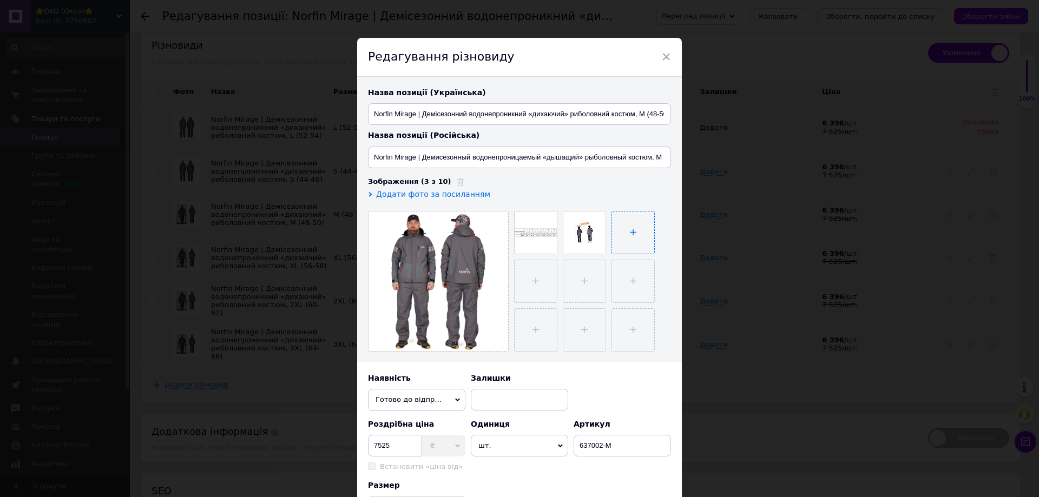
click at [622, 234] on input "file" at bounding box center [633, 233] width 42 height 42
type input "C:\fakepath\4e1dbbfc_c52e_11eb_9497_002590780271_bc0770c1_b0a0_11ef_92f9_3cecef…"
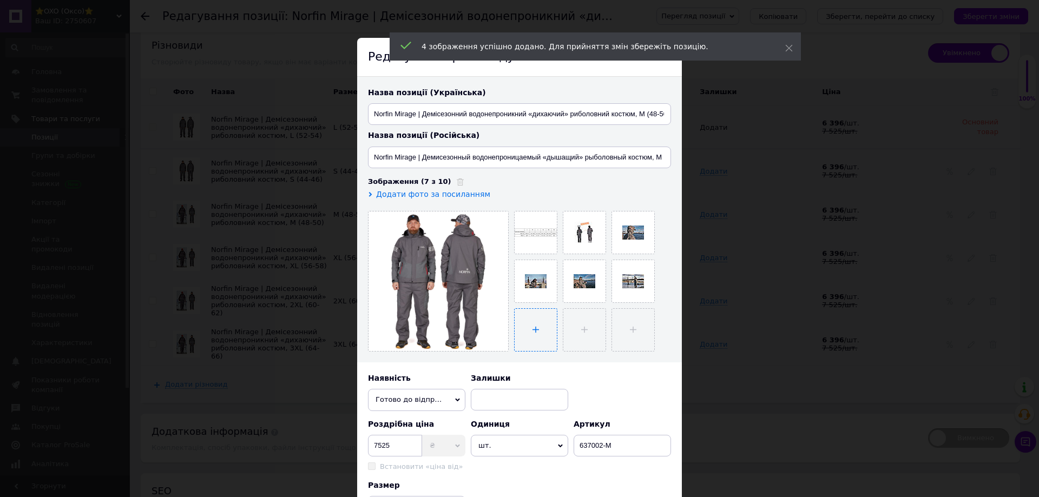
click at [521, 327] on input "file" at bounding box center [536, 330] width 42 height 42
type input "C:\fakepath\4e1dbbfc_c52e_11eb_9497_002590780271_9c2e5517_8037_11ec_94a5_002590…"
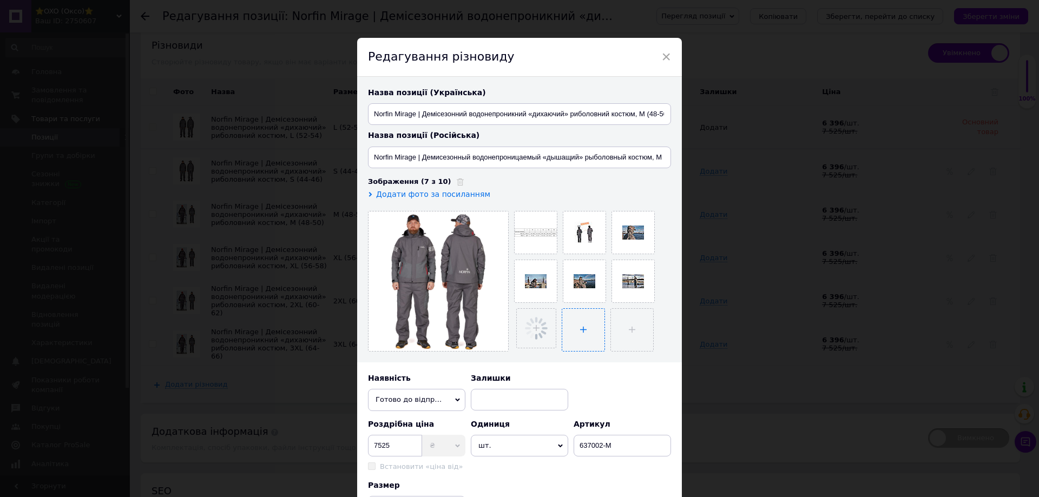
click at [570, 318] on input "file" at bounding box center [583, 330] width 42 height 42
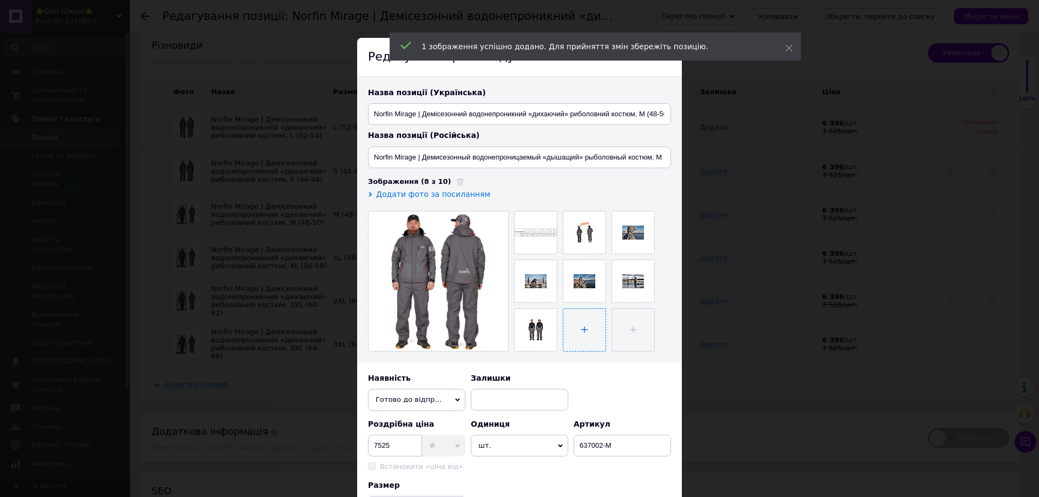
type input "C:\fakepath\4e1dbbfc_c52e_11eb_9497_002590780271_9c2e5519_8037_11ec_94a5_002590…"
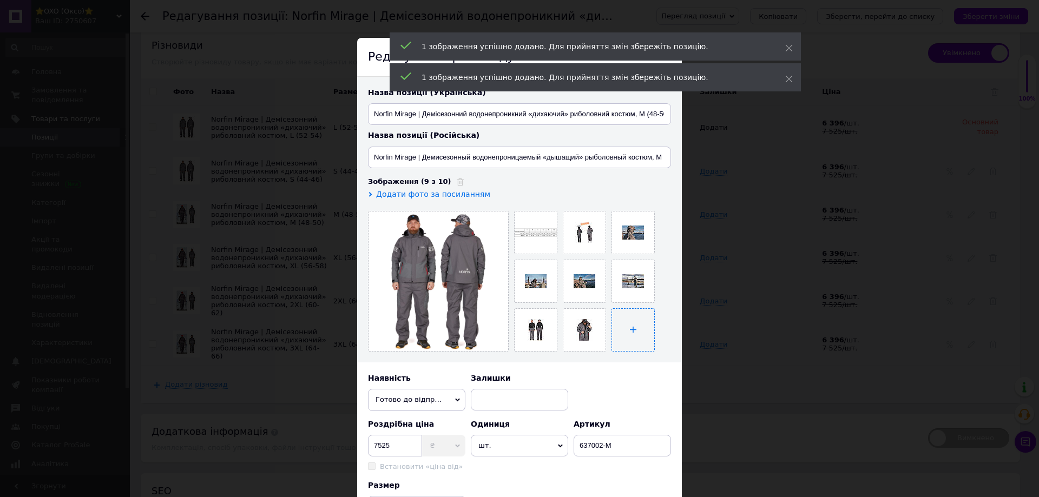
click at [623, 334] on input "file" at bounding box center [633, 330] width 42 height 42
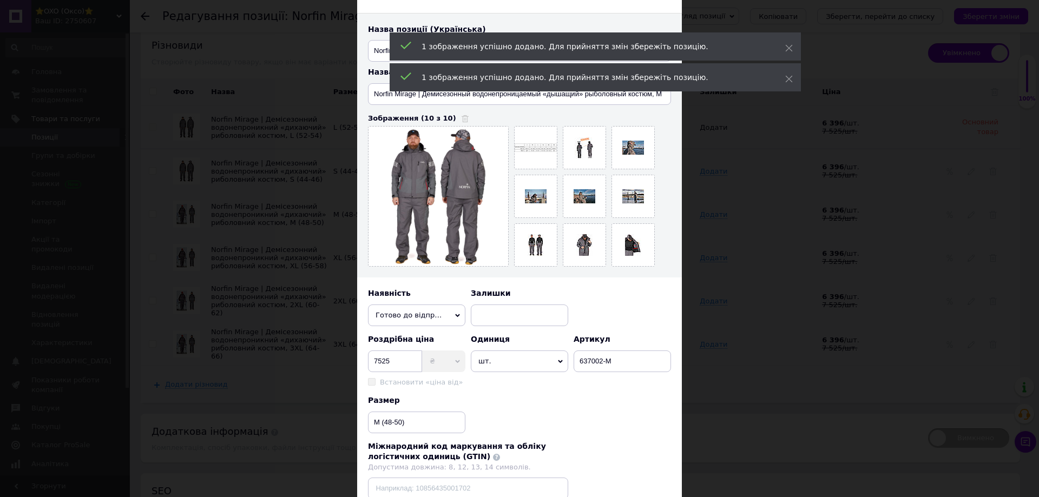
scroll to position [192, 0]
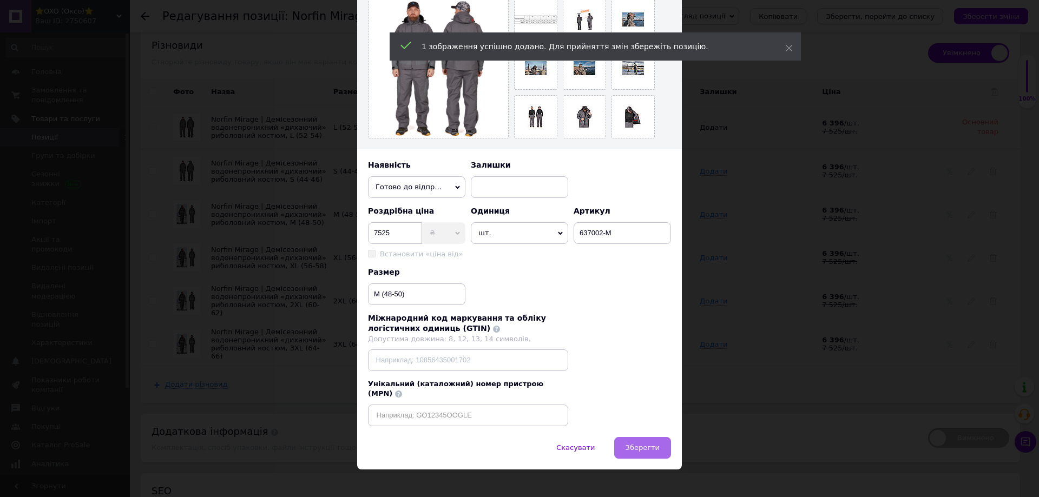
click at [636, 444] on span "Зберегти" at bounding box center [642, 448] width 34 height 8
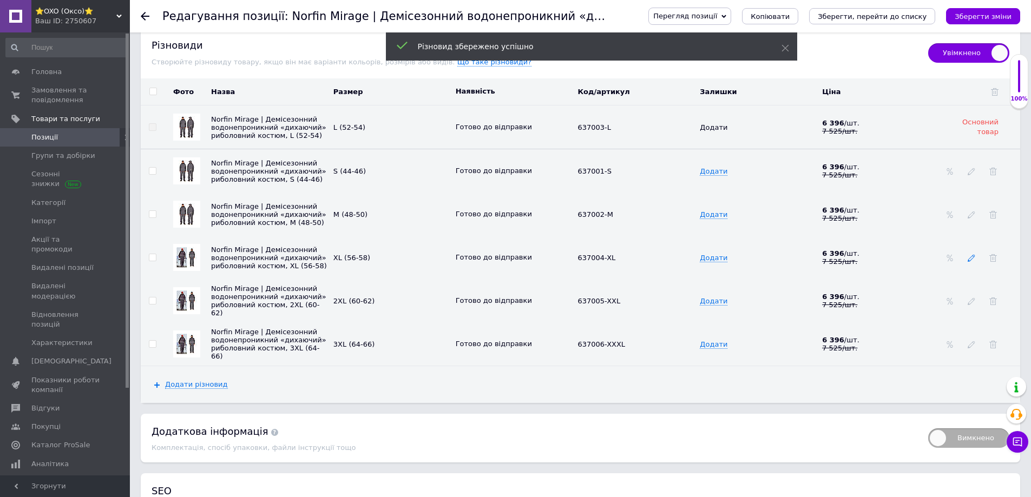
click at [973, 260] on icon at bounding box center [971, 258] width 8 height 8
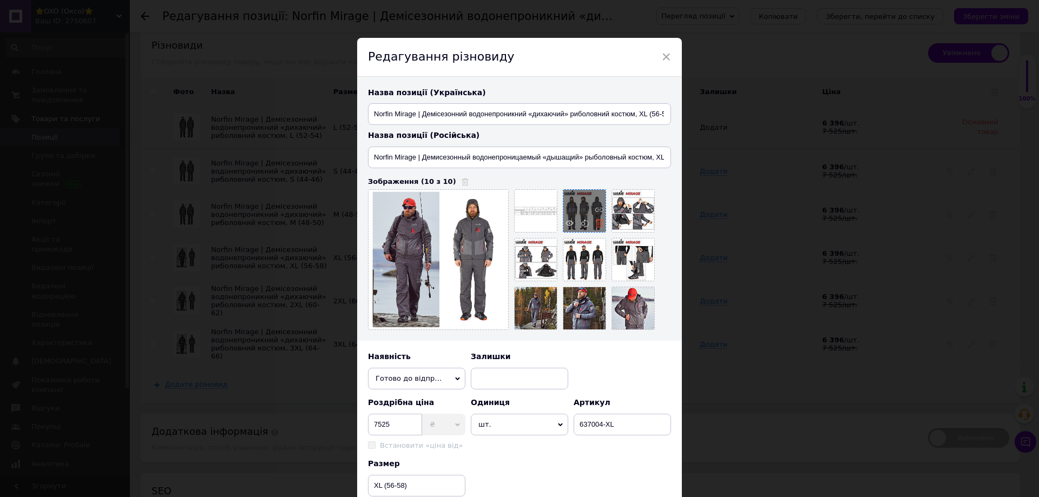
click at [598, 224] on use at bounding box center [599, 223] width 8 height 8
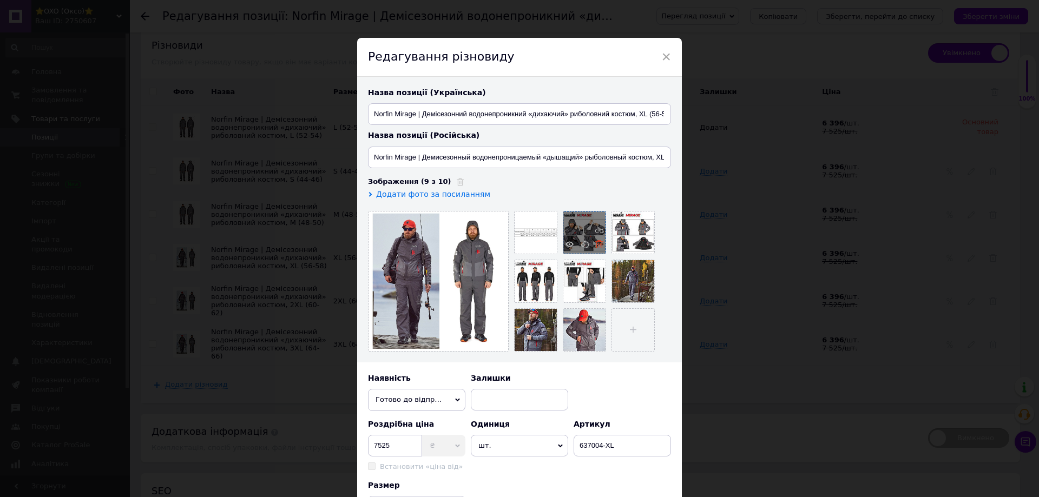
click at [597, 243] on icon at bounding box center [599, 244] width 8 height 8
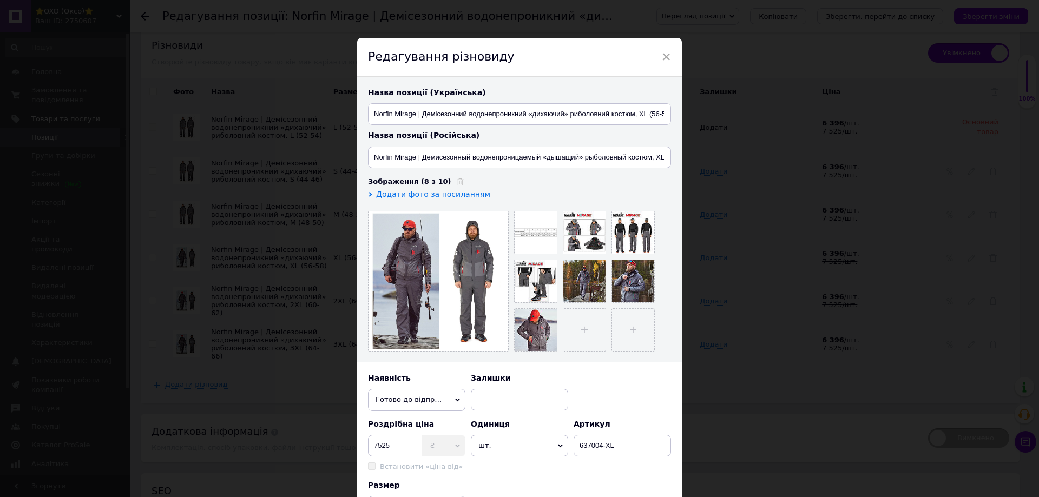
click at [0, 0] on icon at bounding box center [0, 0] width 0 height 0
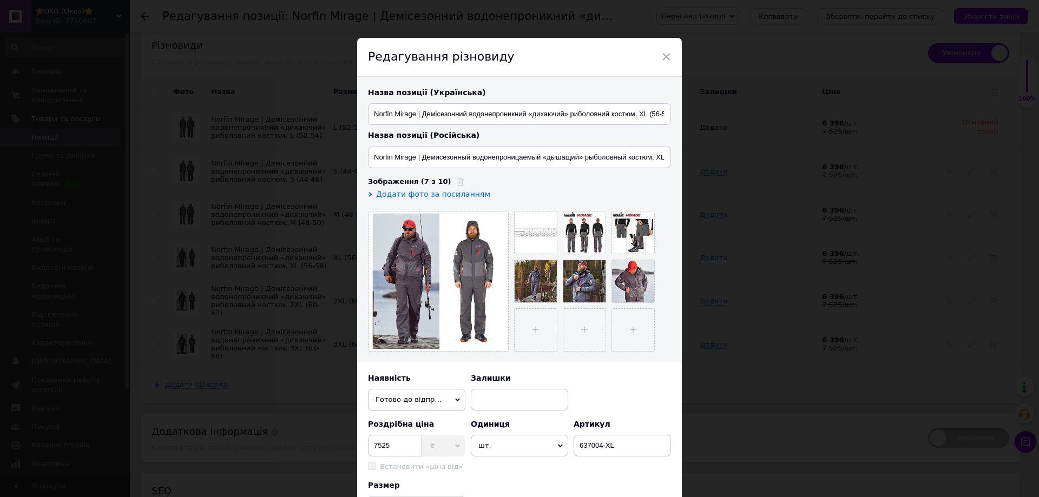
click at [0, 0] on icon at bounding box center [0, 0] width 0 height 0
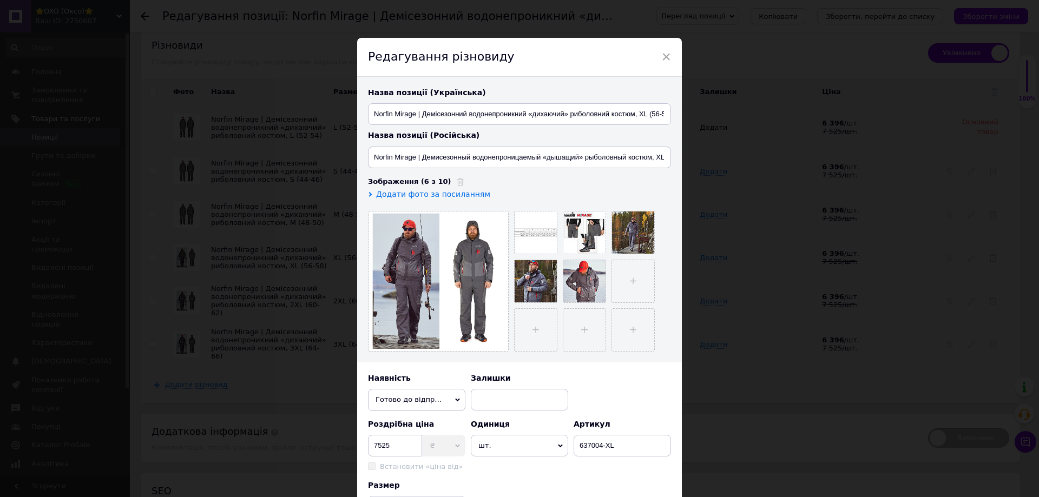
click at [0, 0] on icon at bounding box center [0, 0] width 0 height 0
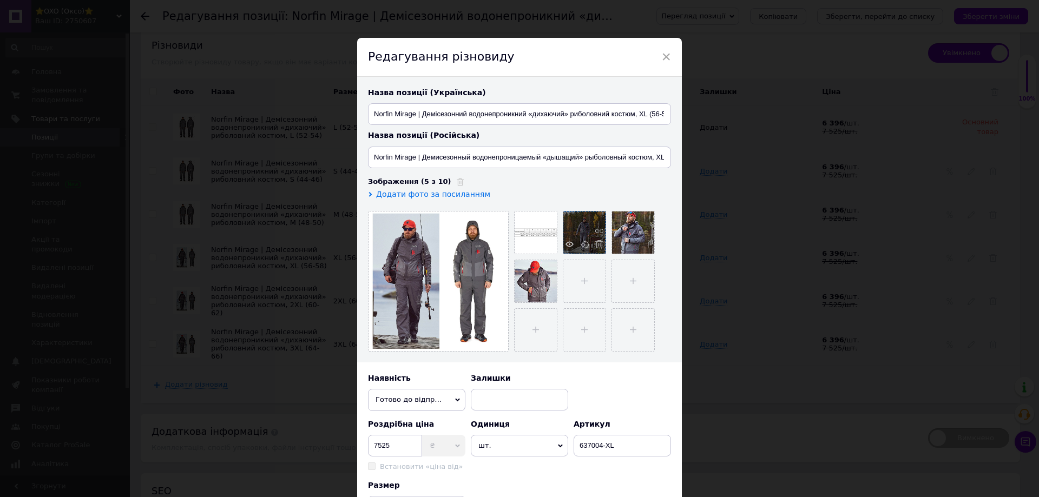
click at [597, 248] on icon at bounding box center [599, 244] width 8 height 8
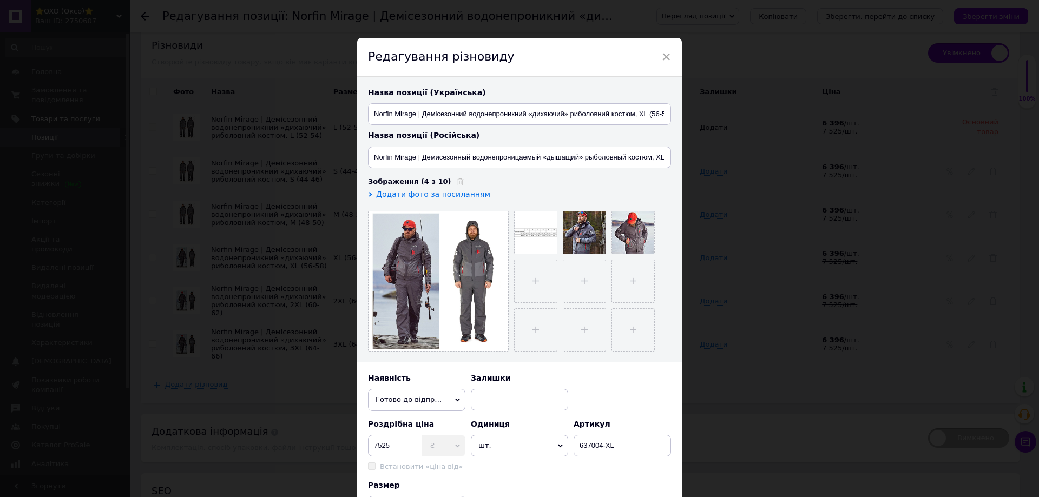
click at [0, 0] on icon at bounding box center [0, 0] width 0 height 0
click at [573, 231] on input "file" at bounding box center [584, 233] width 42 height 42
type input "C:\fakepath\4e1dbbfc_c52e_11eb_9497_002590780271_9c2e5516_8037_11ec_94a5_002590…"
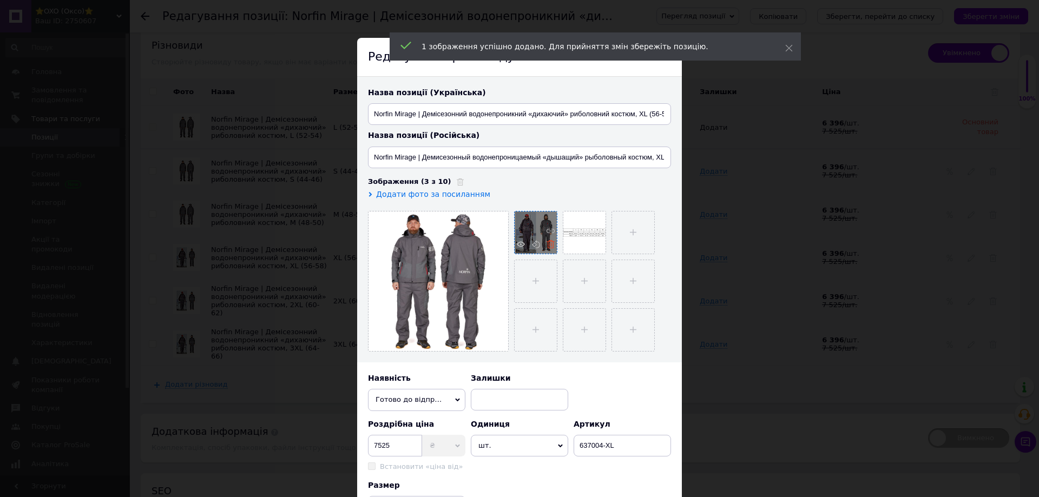
click at [552, 246] on icon at bounding box center [550, 244] width 8 height 8
click at [578, 238] on input "file" at bounding box center [584, 233] width 42 height 42
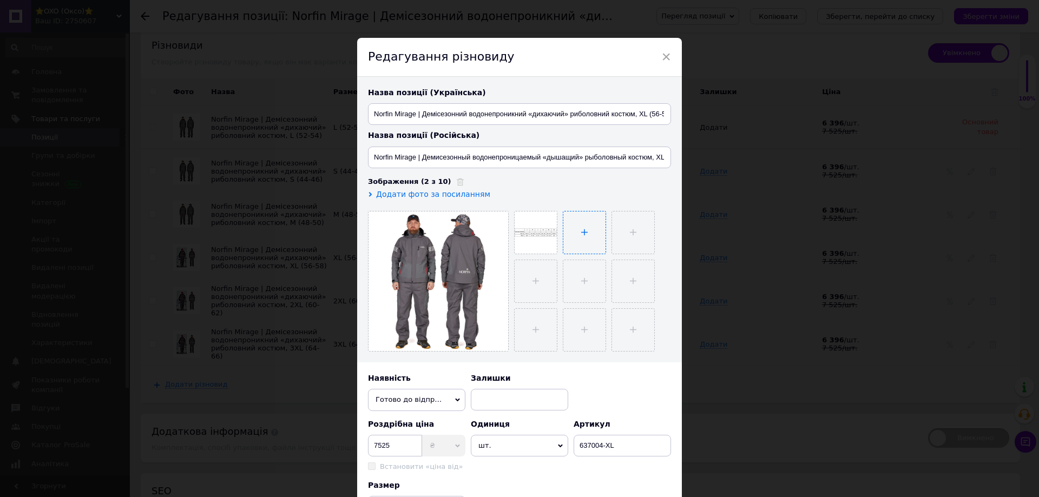
type input "C:\fakepath\4e1dbbfc_c52e_11eb_9497_002590780271_b517eb5b_f27b_11ef_92fb_3cecef…"
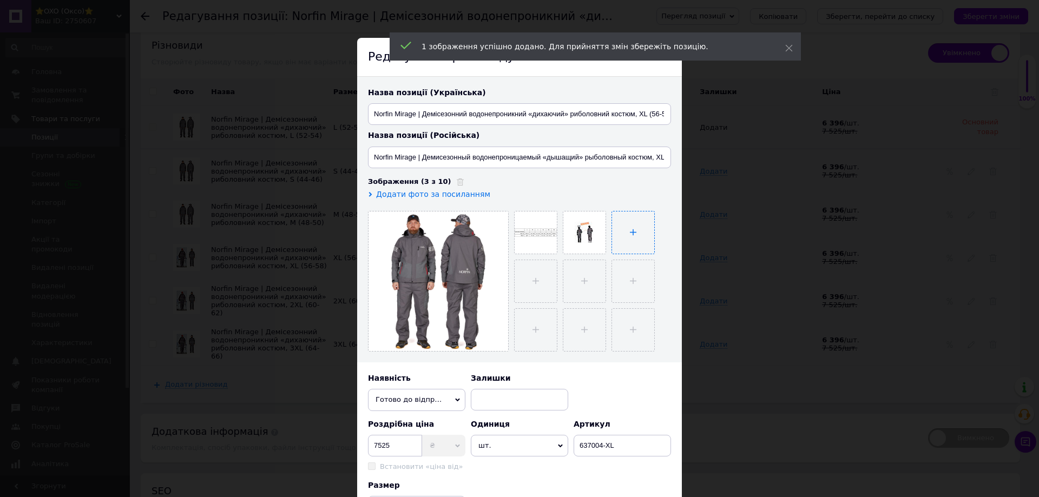
click at [632, 235] on input "file" at bounding box center [633, 233] width 42 height 42
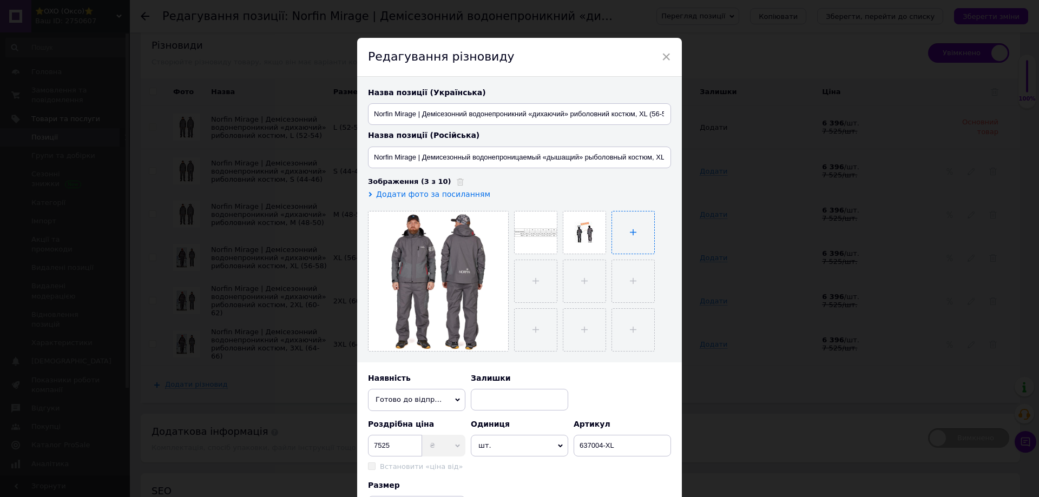
type input "C:\fakepath\4e1dbbfc_c52e_11eb_9497_002590780271_bc0770c1_b0a0_11ef_92f9_3cecef…"
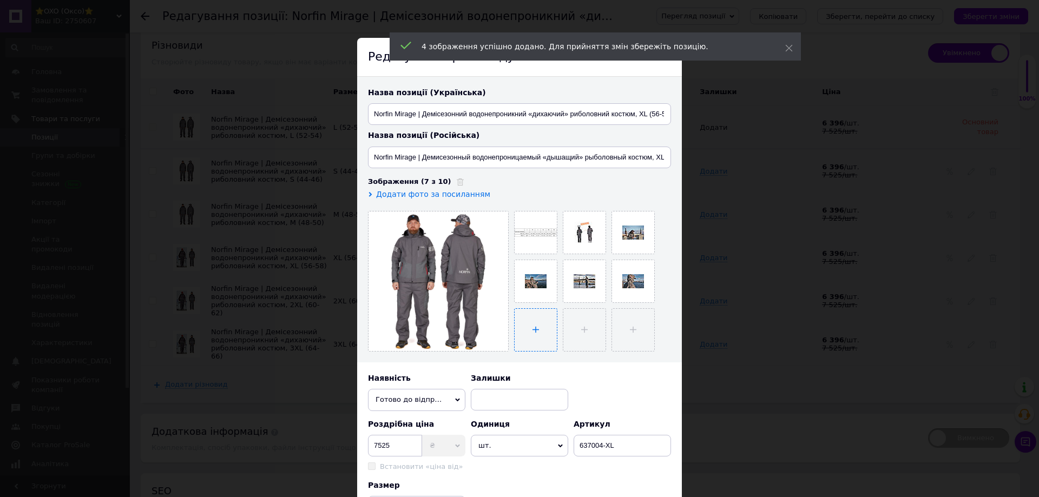
click at [540, 324] on input "file" at bounding box center [536, 330] width 42 height 42
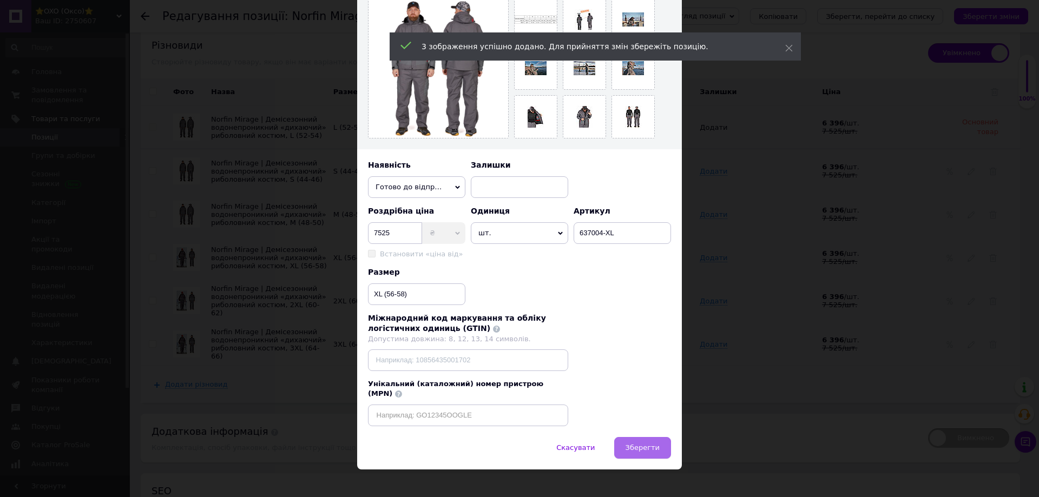
click at [641, 444] on span "Зберегти" at bounding box center [642, 448] width 34 height 8
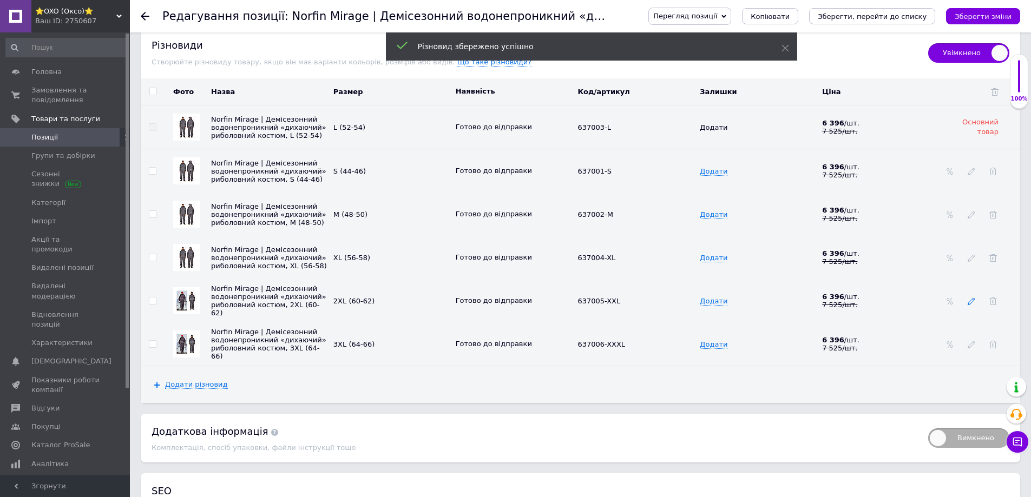
click at [971, 305] on icon at bounding box center [971, 302] width 8 height 8
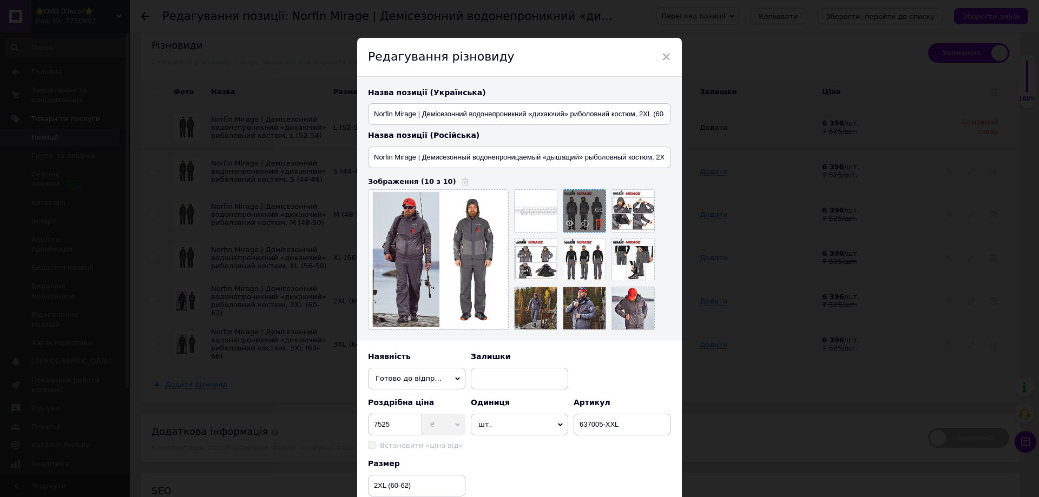
click at [600, 226] on use at bounding box center [599, 223] width 8 height 8
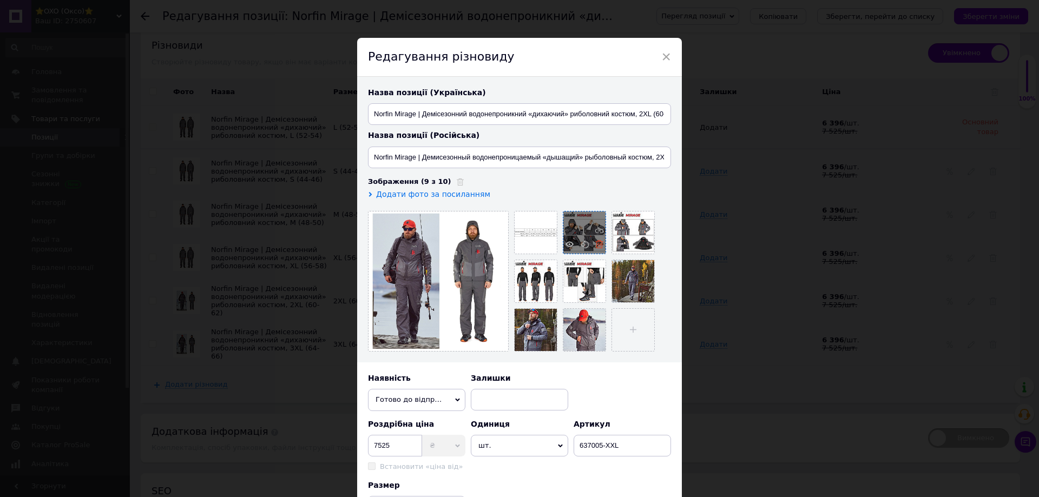
click at [597, 242] on use at bounding box center [599, 244] width 8 height 8
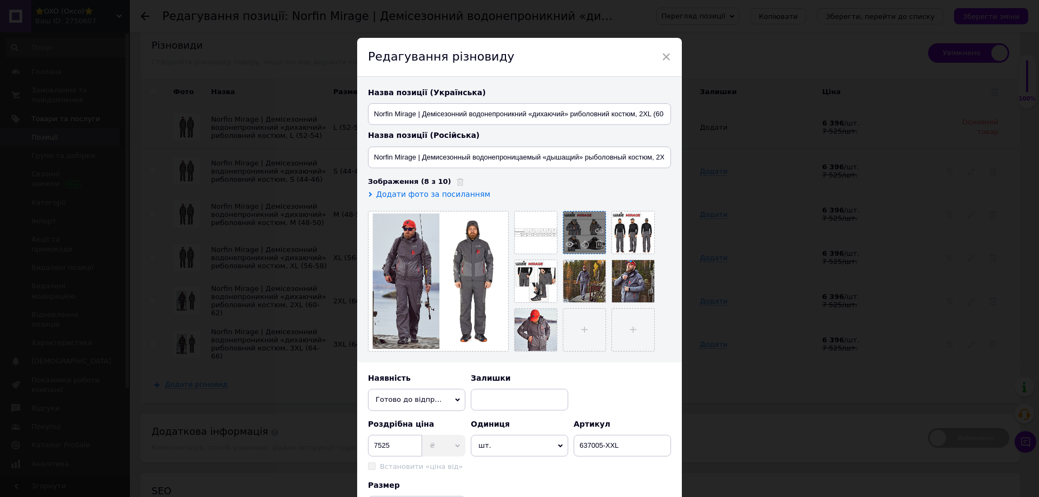
click at [597, 246] on use at bounding box center [599, 244] width 8 height 8
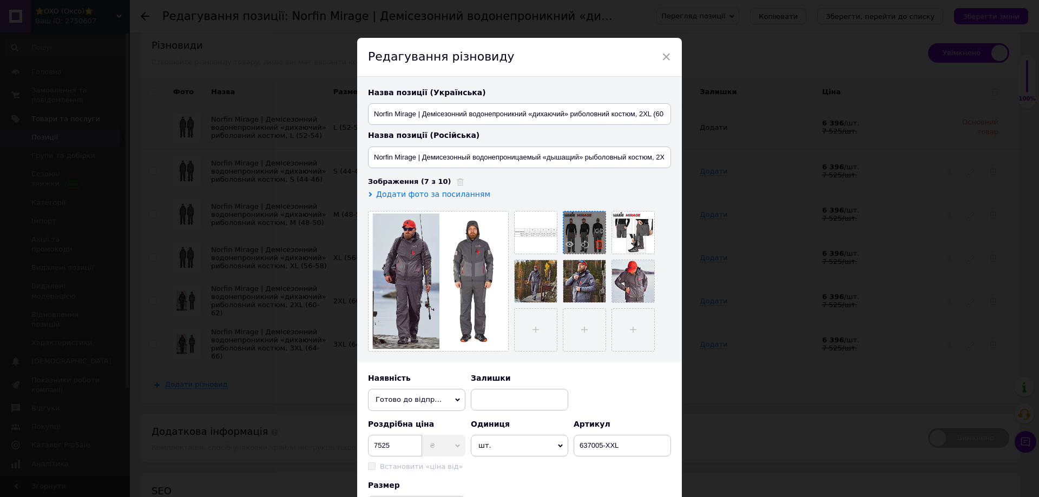
click at [595, 246] on icon at bounding box center [599, 244] width 8 height 8
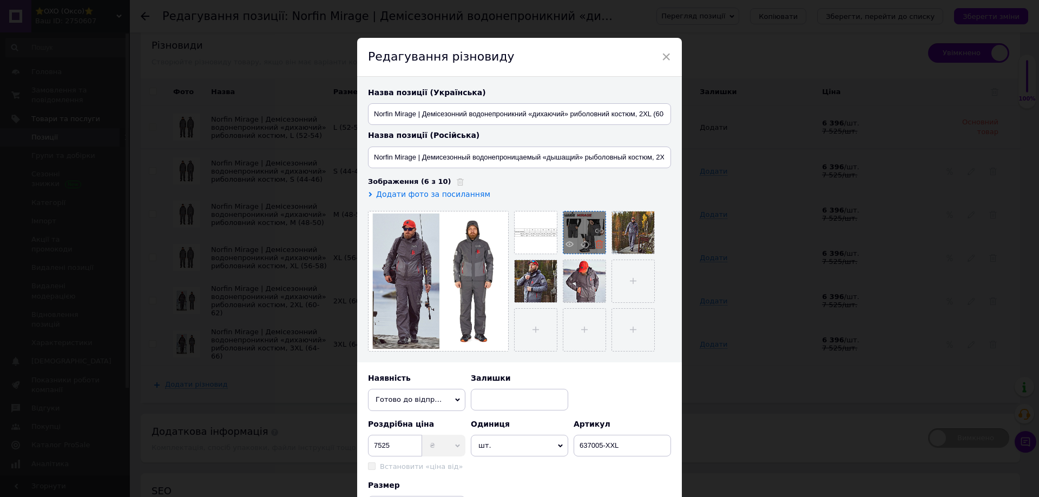
click at [597, 246] on icon at bounding box center [599, 244] width 8 height 8
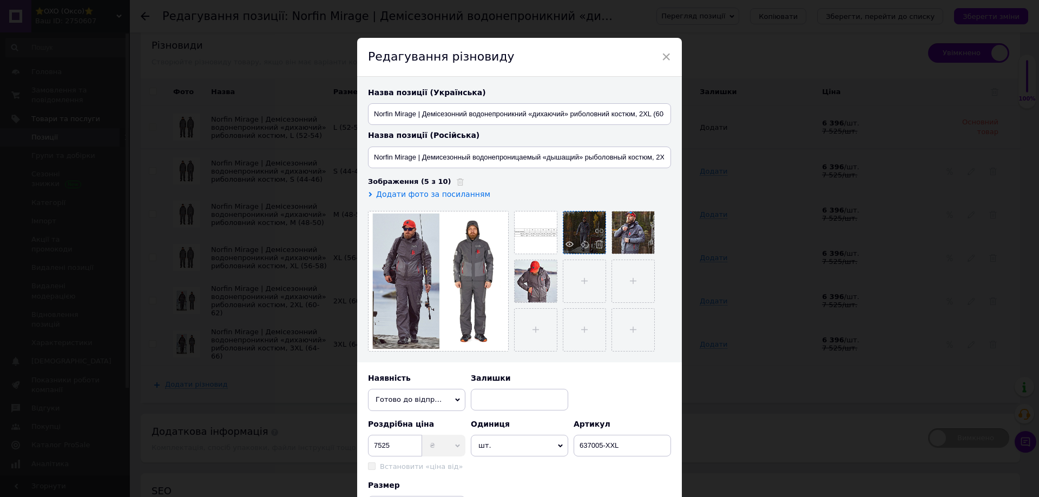
click at [597, 246] on icon at bounding box center [599, 244] width 8 height 8
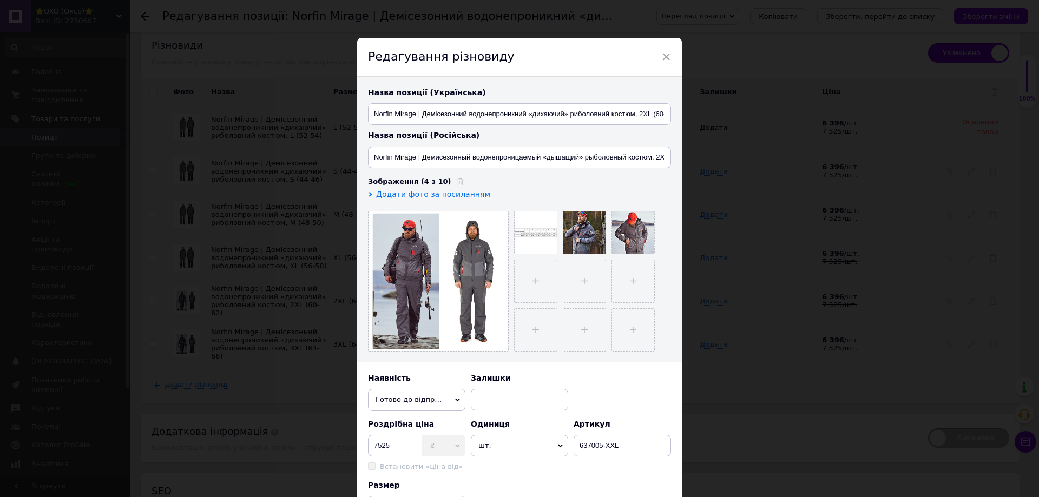
click at [0, 0] on icon at bounding box center [0, 0] width 0 height 0
click at [579, 239] on input "file" at bounding box center [584, 233] width 42 height 42
type input "C:\fakepath\4e1dbbfc_c52e_11eb_9497_002590780271_9c2e5516_8037_11ec_94a5_002590…"
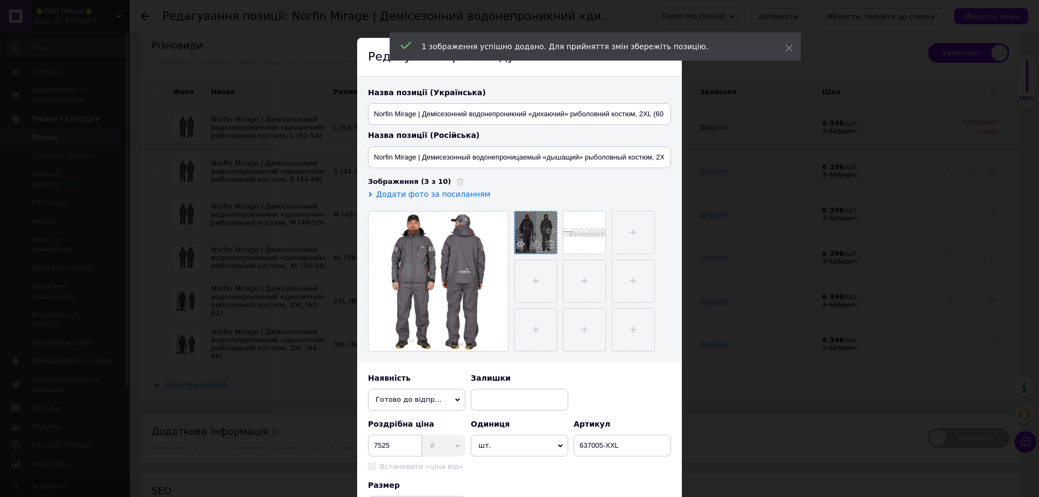
click at [549, 250] on span at bounding box center [548, 245] width 14 height 11
click at [570, 236] on input "file" at bounding box center [584, 233] width 42 height 42
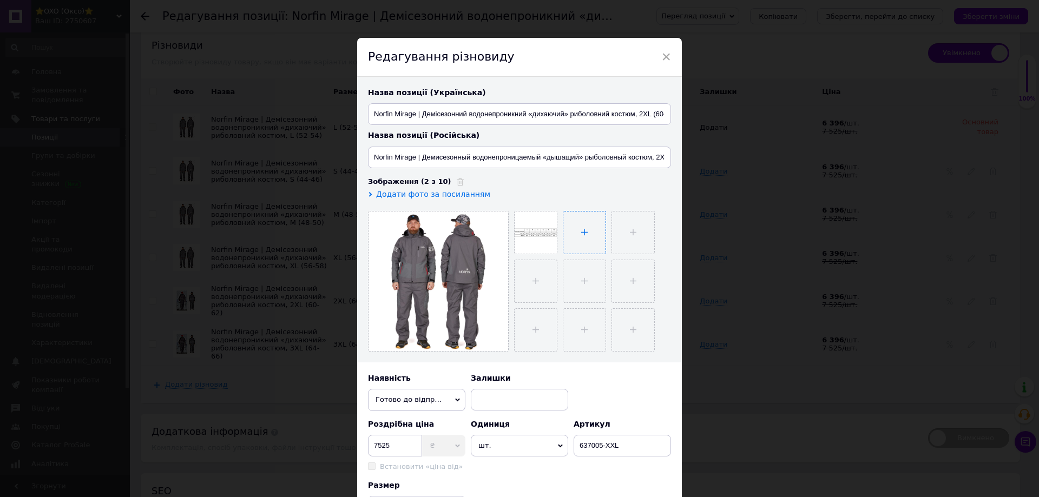
type input "C:\fakepath\4e1dbbfc_c52e_11eb_9497_002590780271_b517eb5b_f27b_11ef_92fb_3cecef…"
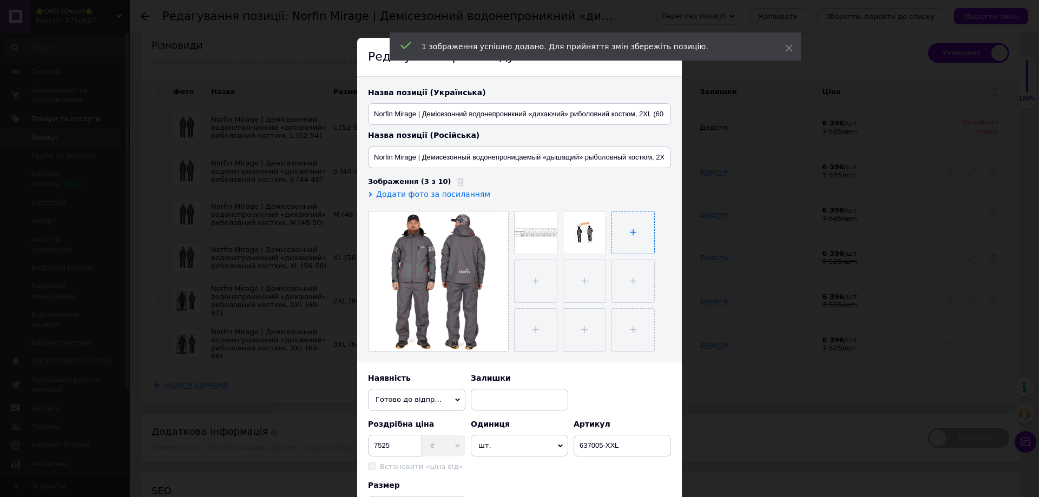
click at [618, 233] on input "file" at bounding box center [633, 233] width 42 height 42
type input "C:\fakepath\4e1dbbfc_c52e_11eb_9497_002590780271_bc0770c1_b0a0_11ef_92f9_3cecef…"
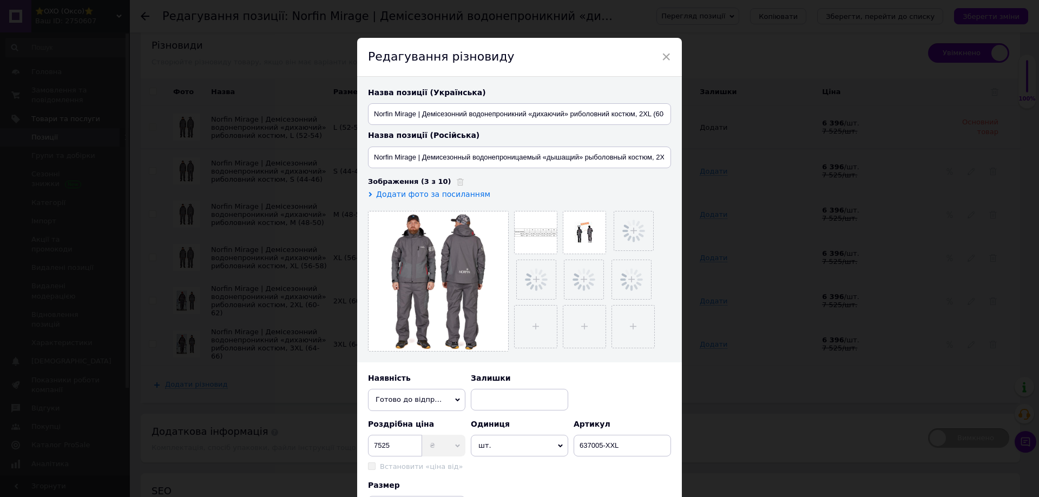
click at [511, 327] on ul at bounding box center [590, 279] width 162 height 146
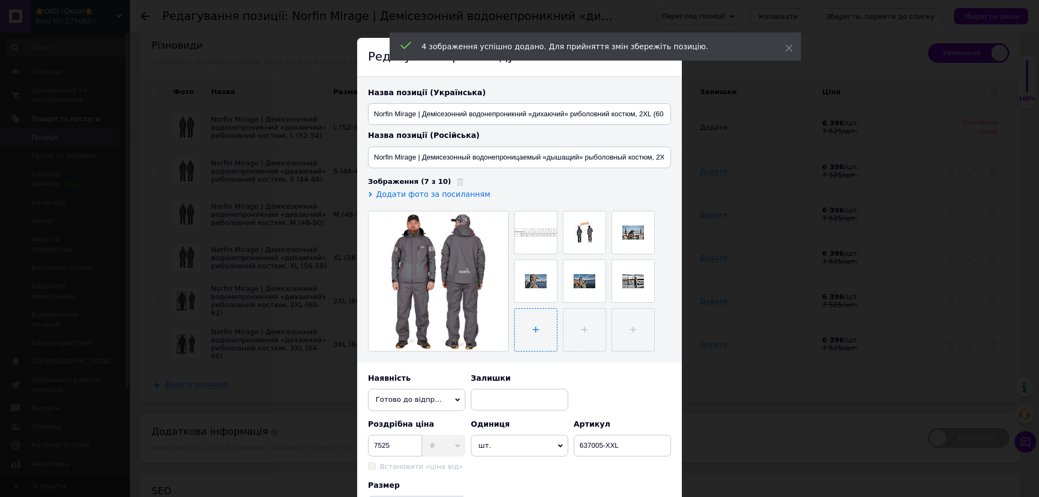
click at [531, 339] on input "file" at bounding box center [536, 330] width 42 height 42
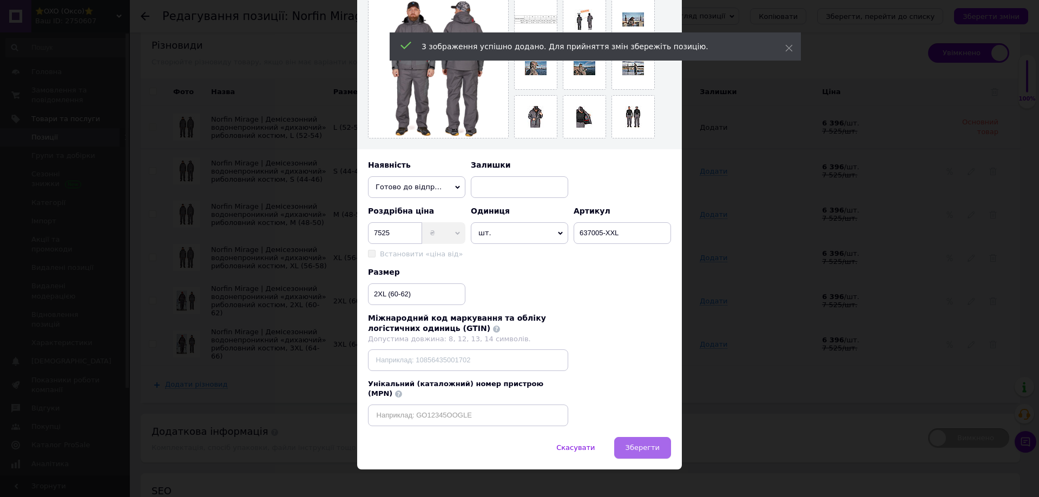
click at [626, 437] on button "Зберегти" at bounding box center [642, 448] width 57 height 22
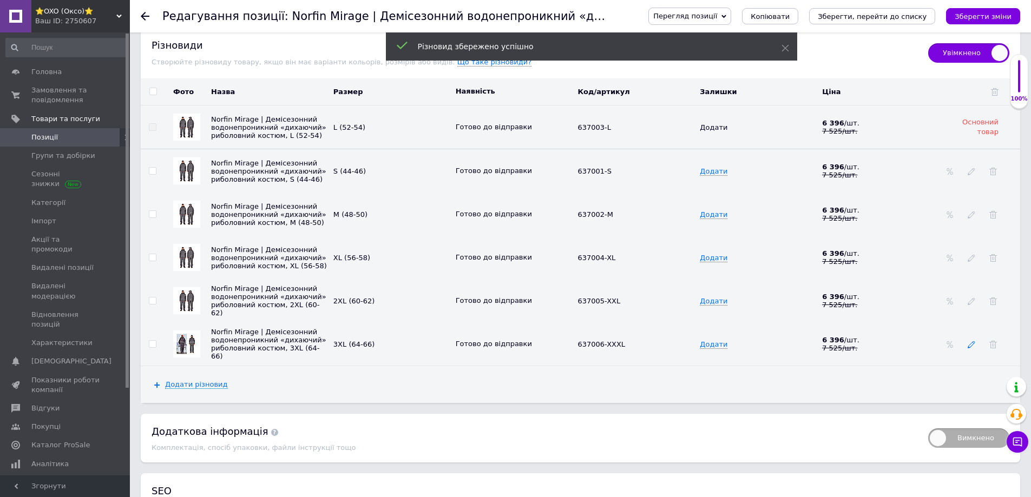
click at [969, 347] on icon at bounding box center [971, 345] width 8 height 8
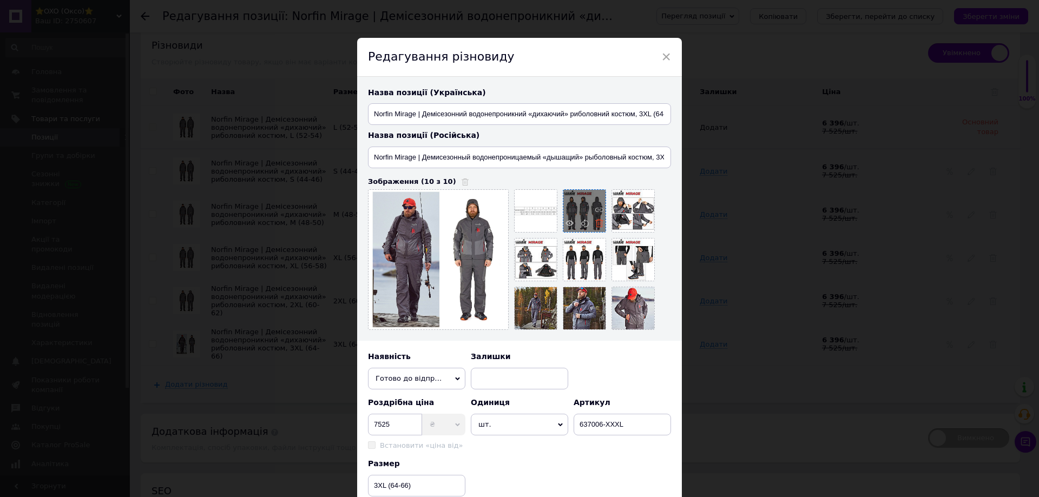
click at [597, 223] on icon at bounding box center [599, 223] width 8 height 8
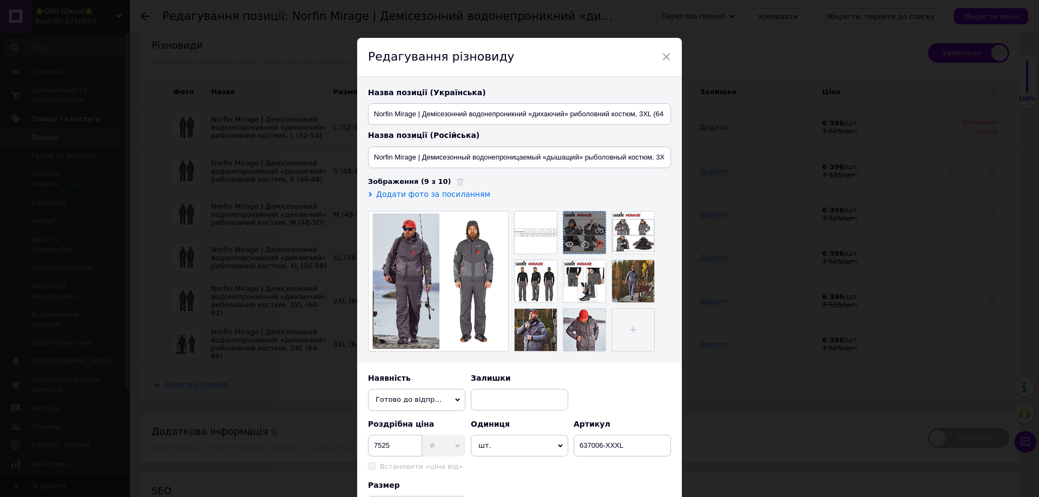
click at [598, 242] on use at bounding box center [599, 244] width 8 height 8
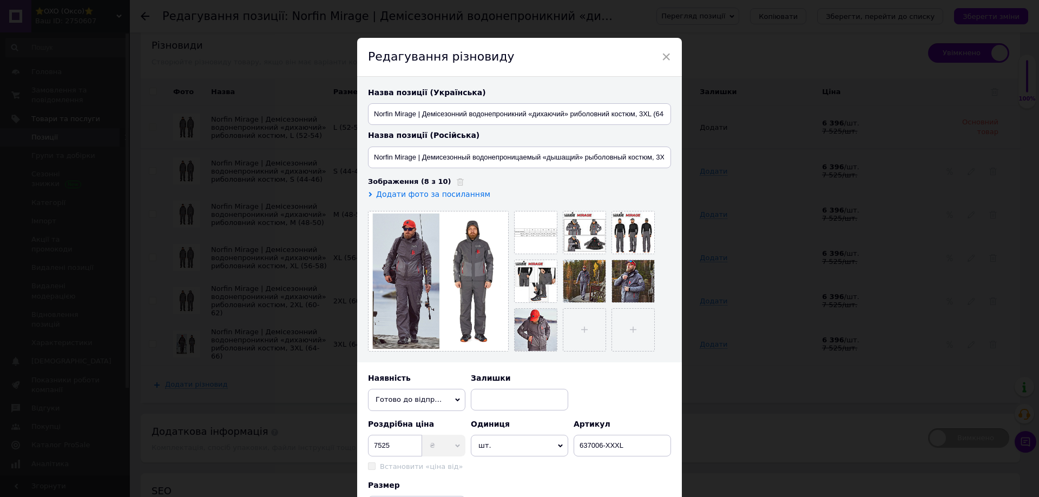
click at [0, 0] on icon at bounding box center [0, 0] width 0 height 0
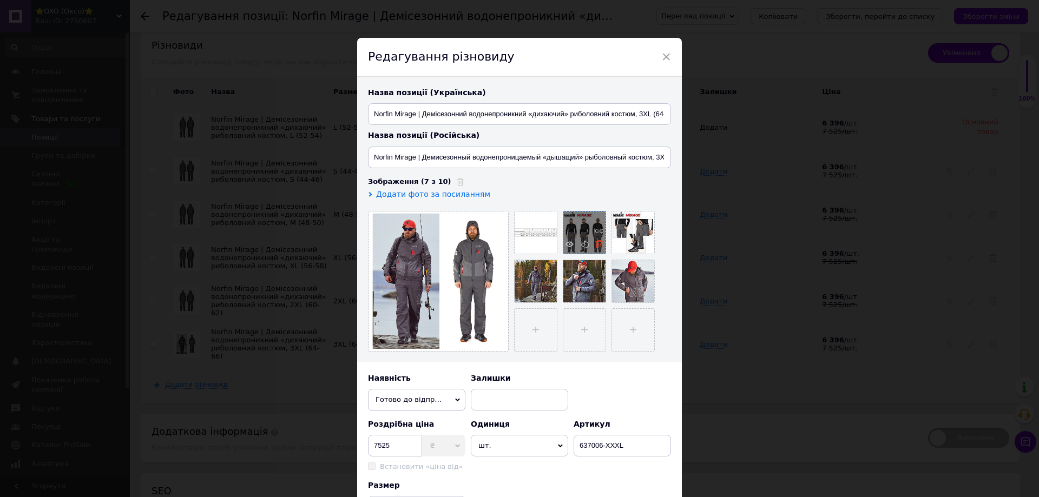
click at [598, 247] on use at bounding box center [599, 244] width 8 height 8
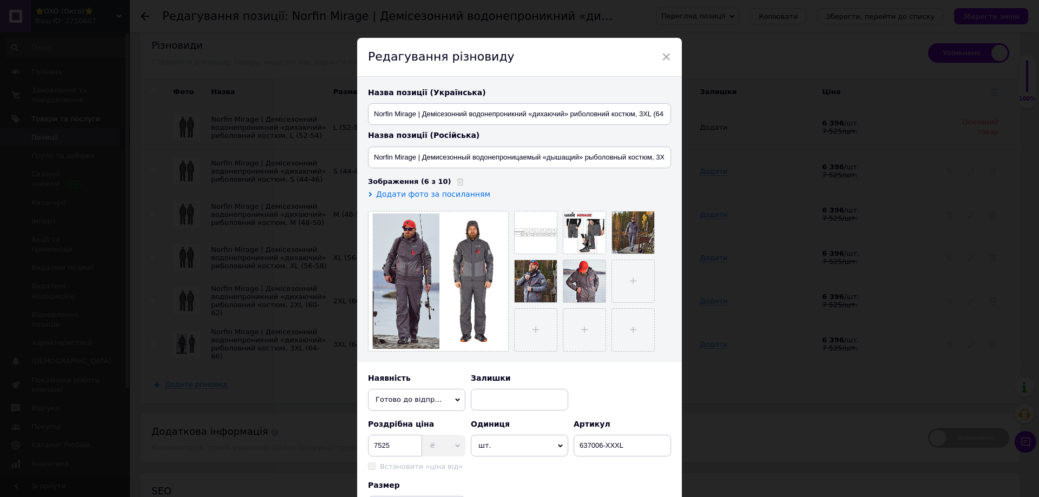
click at [0, 0] on use at bounding box center [0, 0] width 0 height 0
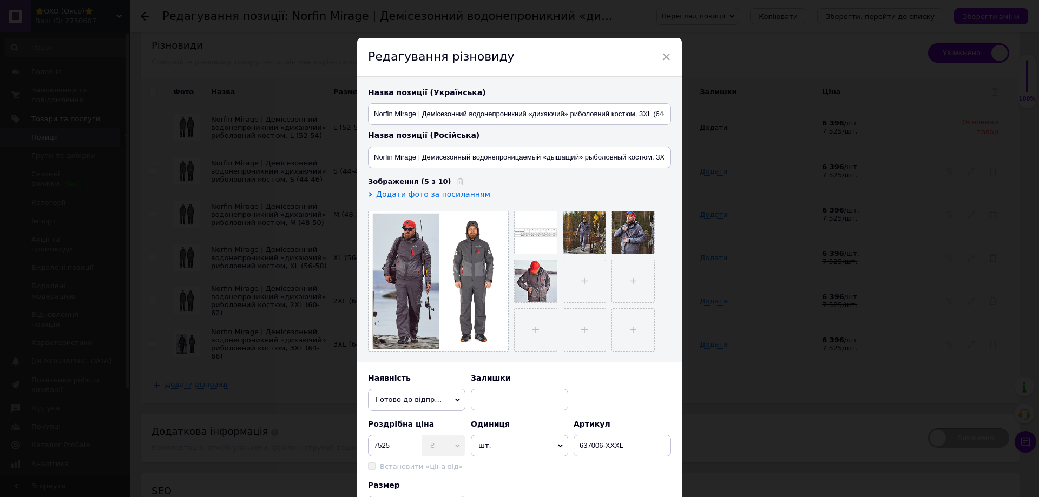
click at [0, 0] on use at bounding box center [0, 0] width 0 height 0
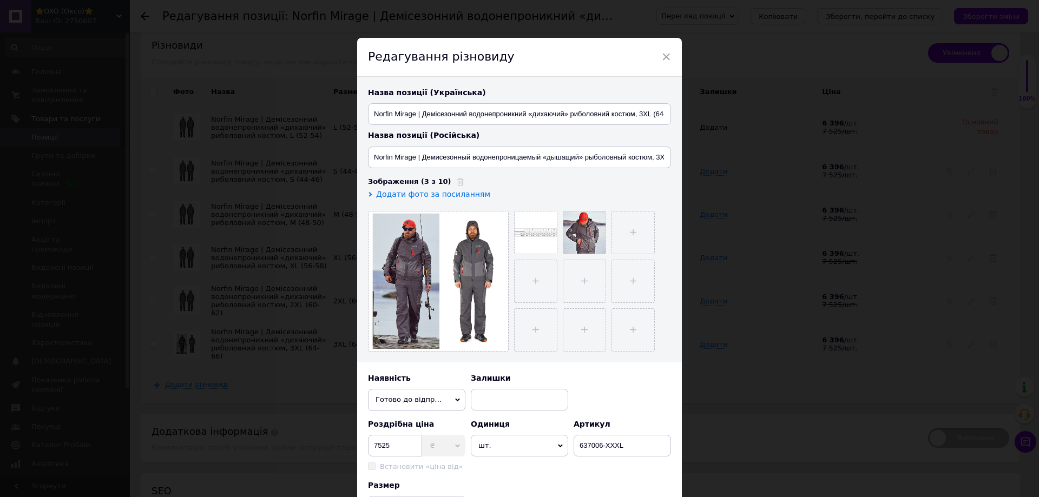
click at [0, 0] on use at bounding box center [0, 0] width 0 height 0
click at [581, 236] on input "file" at bounding box center [584, 233] width 42 height 42
type input "C:\fakepath\4e1dbbfc_c52e_11eb_9497_002590780271_9c2e5516_8037_11ec_94a5_002590…"
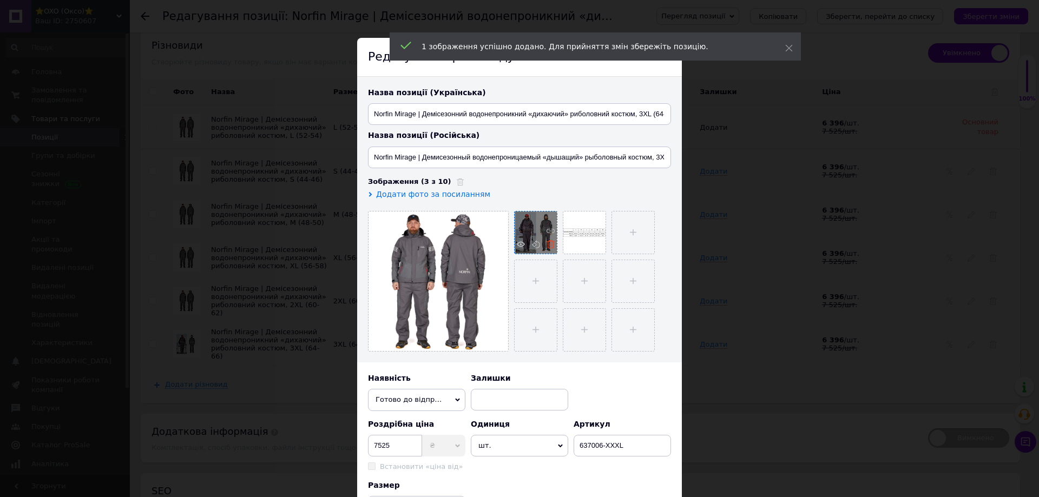
click at [550, 247] on use at bounding box center [550, 244] width 8 height 8
click at [578, 238] on input "file" at bounding box center [584, 233] width 42 height 42
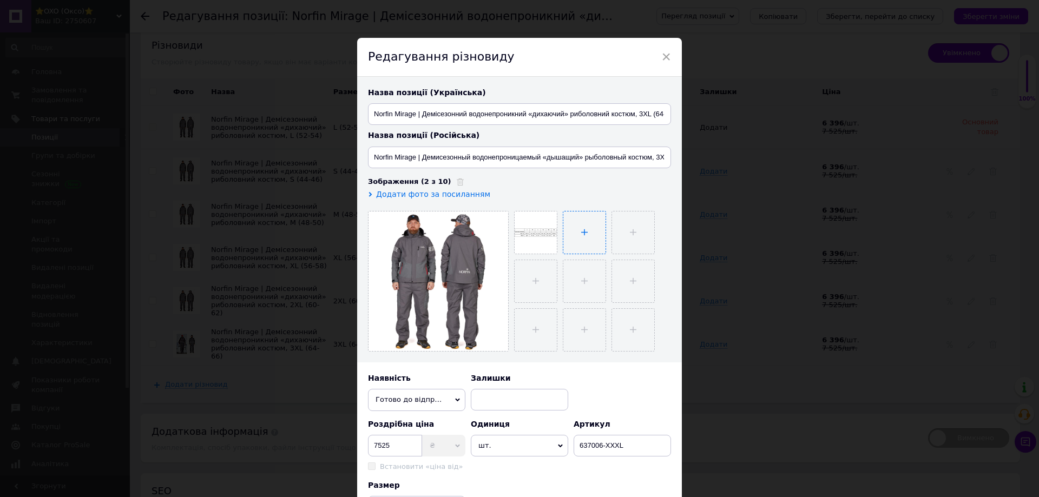
type input "C:\fakepath\4e1dbbfc_c52e_11eb_9497_002590780271_b517eb5b_f27b_11ef_92fb_3cecef…"
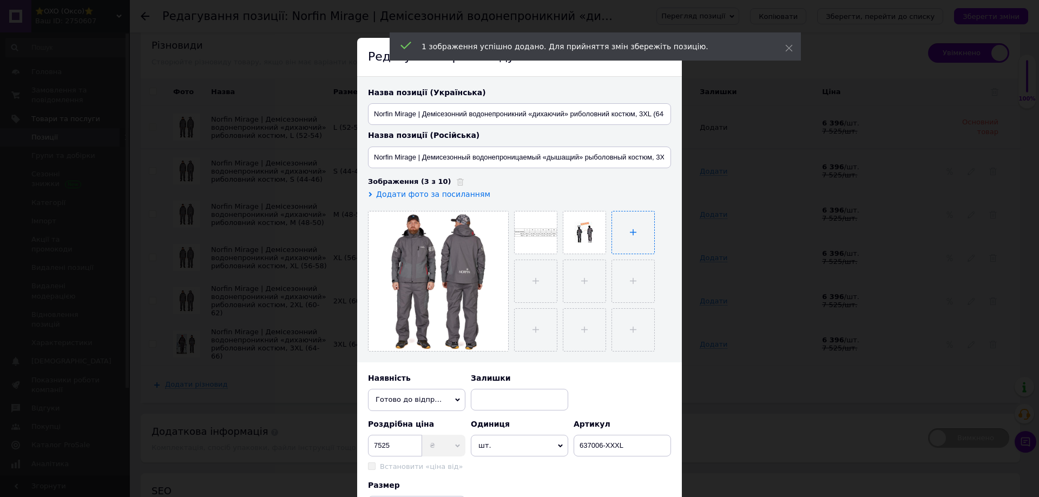
click at [630, 237] on input "file" at bounding box center [633, 233] width 42 height 42
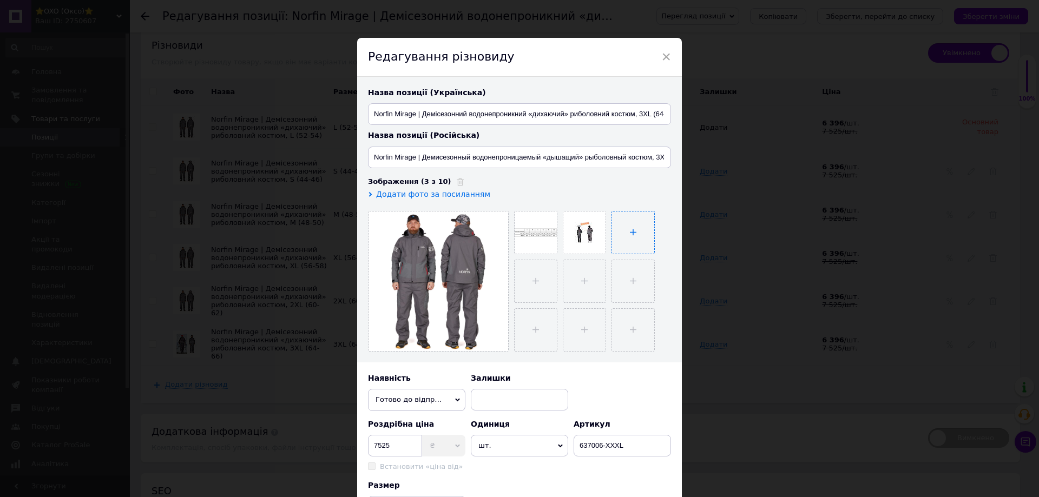
type input "C:\fakepath\4e1dbbfc_c52e_11eb_9497_002590780271_bc0770c1_b0a0_11ef_92f9_3cecef…"
click at [530, 332] on input "file" at bounding box center [536, 327] width 42 height 42
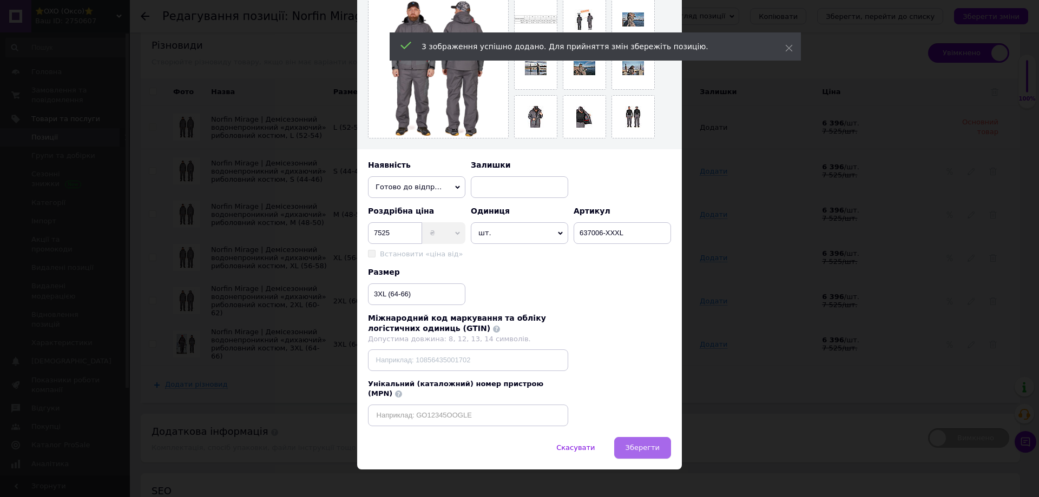
click at [641, 444] on span "Зберегти" at bounding box center [642, 448] width 34 height 8
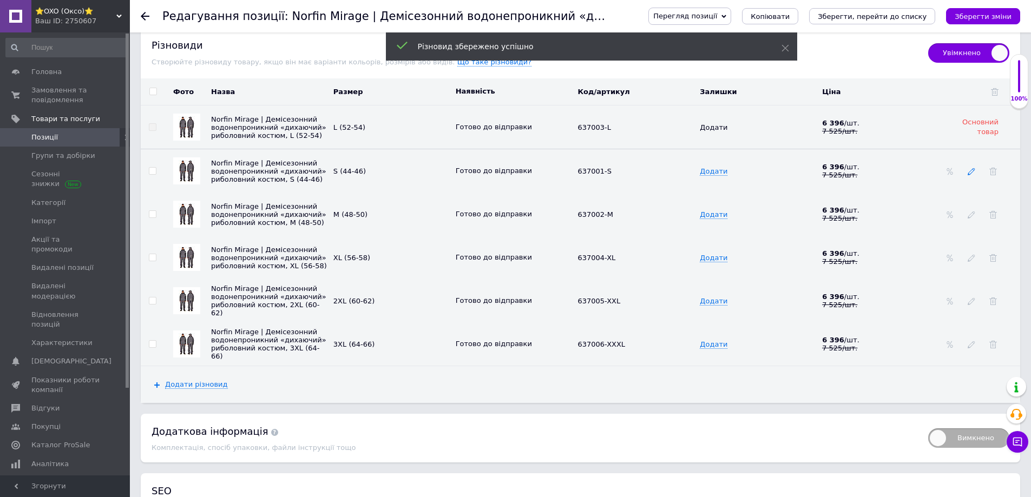
click at [973, 174] on use at bounding box center [970, 171] width 7 height 7
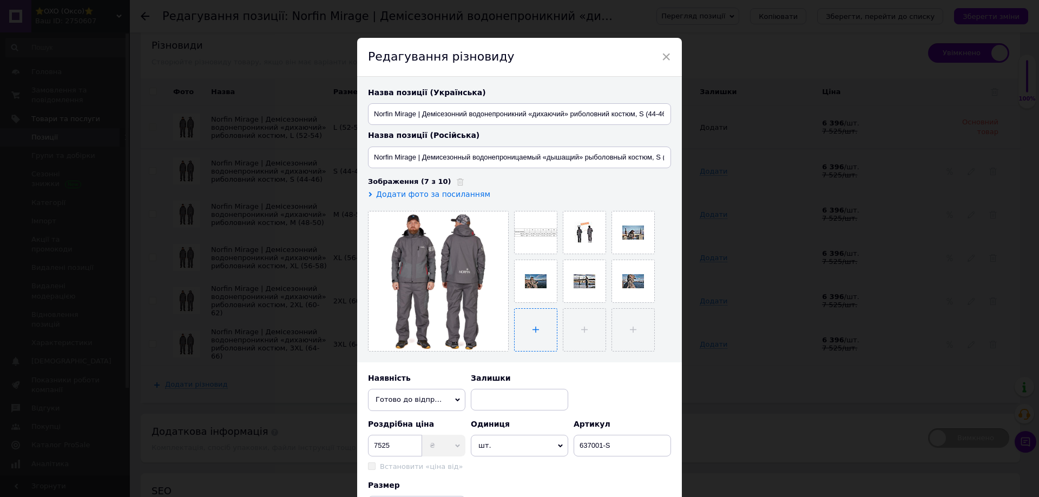
click at [535, 322] on input "file" at bounding box center [536, 330] width 42 height 42
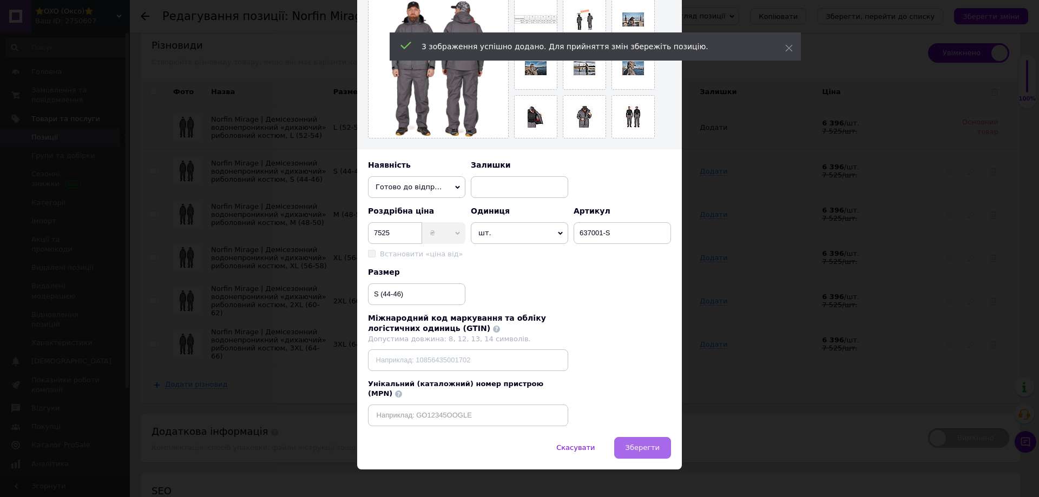
click at [628, 437] on button "Зберегти" at bounding box center [642, 448] width 57 height 22
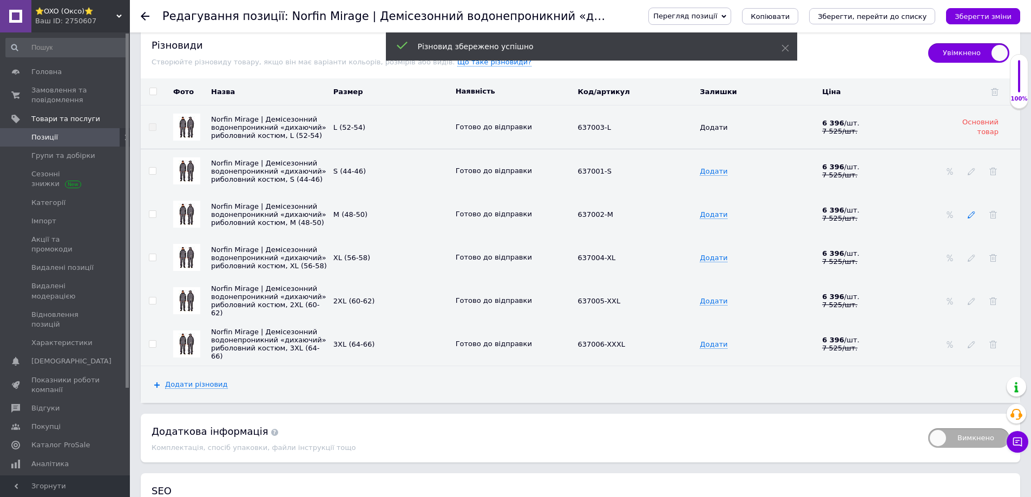
click at [970, 219] on icon at bounding box center [971, 215] width 8 height 8
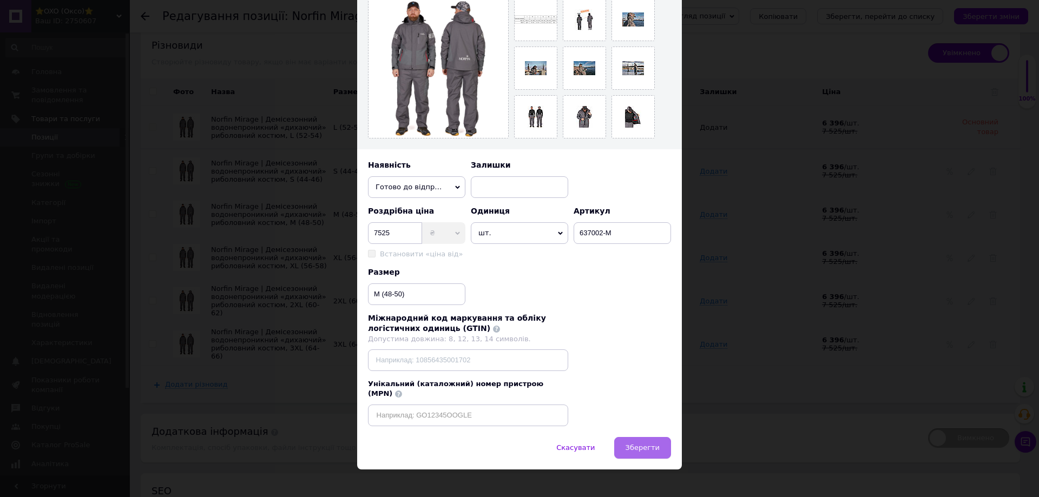
click at [634, 444] on span "Зберегти" at bounding box center [642, 448] width 34 height 8
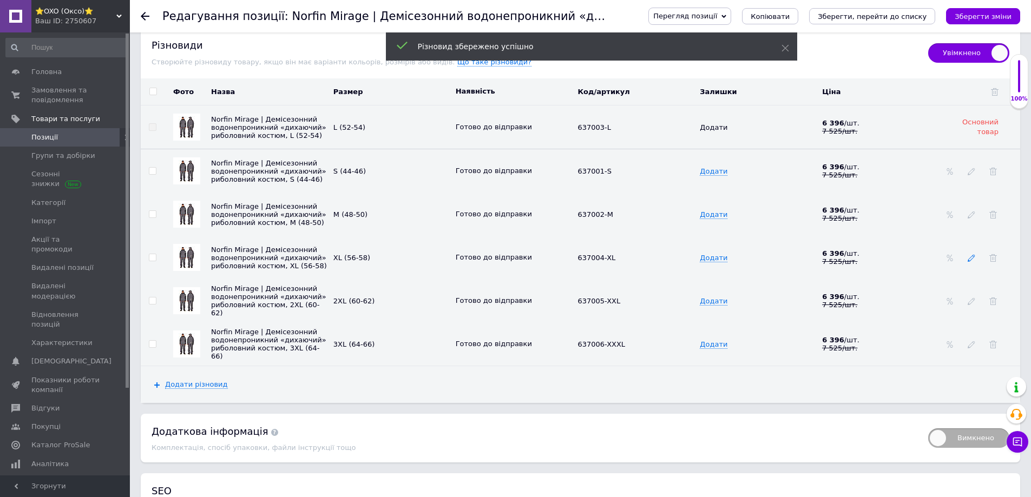
click at [969, 261] on icon at bounding box center [971, 258] width 8 height 8
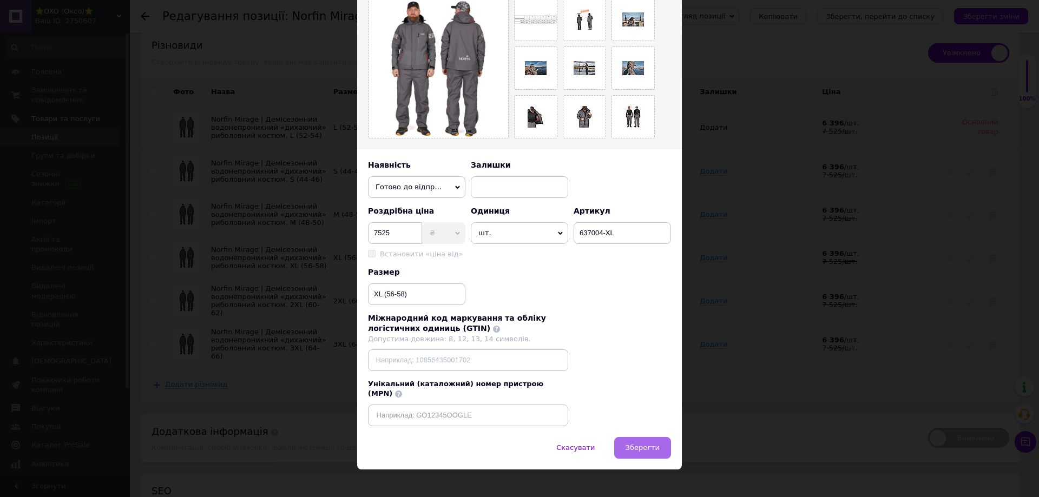
click at [636, 444] on span "Зберегти" at bounding box center [642, 448] width 34 height 8
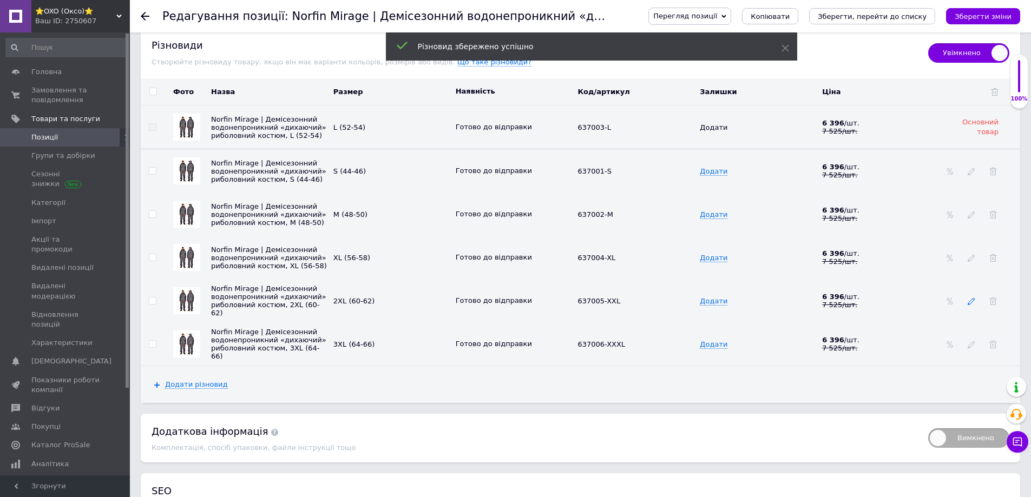
click at [972, 304] on icon at bounding box center [971, 302] width 8 height 8
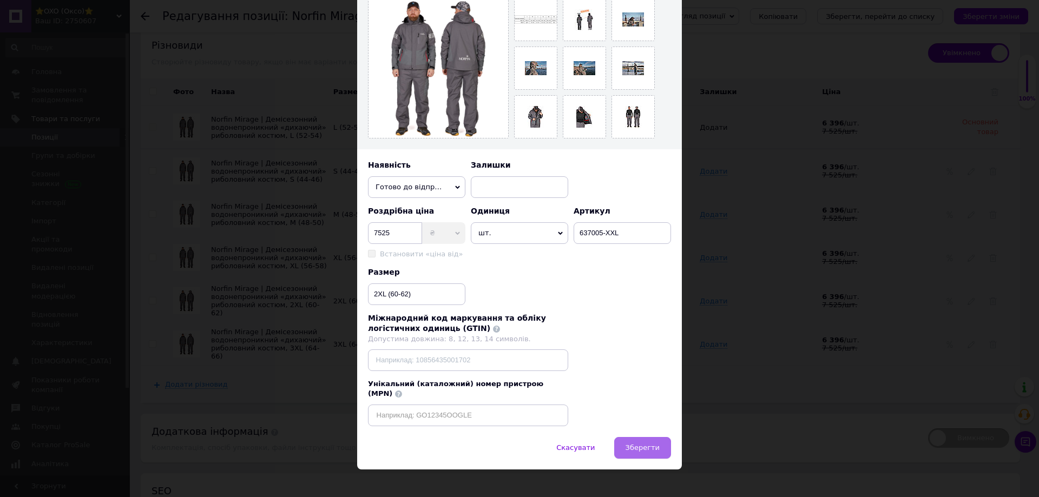
click at [634, 444] on span "Зберегти" at bounding box center [642, 448] width 34 height 8
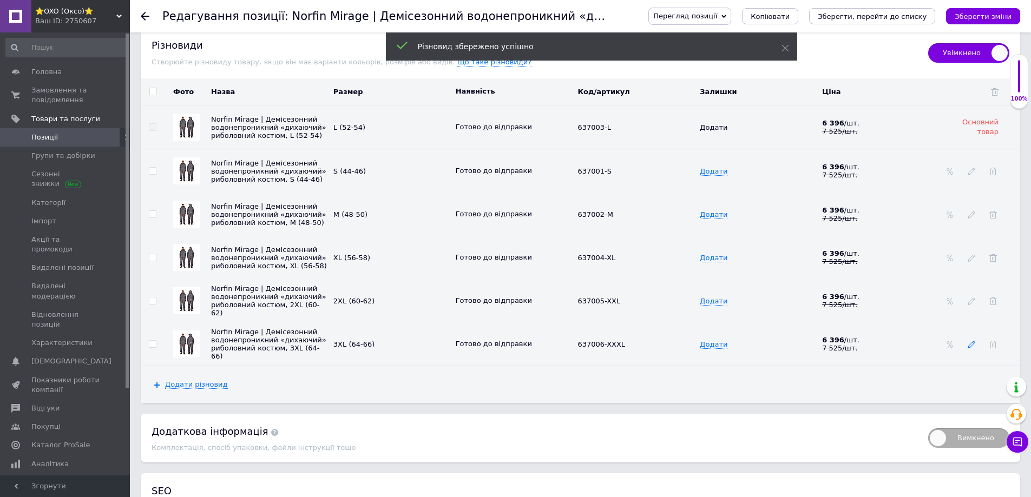
click at [973, 348] on icon at bounding box center [971, 345] width 8 height 8
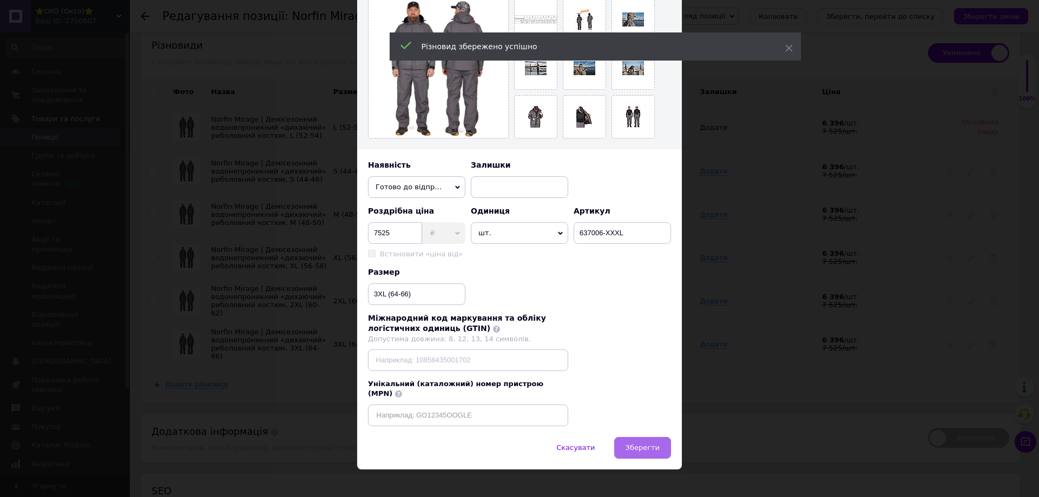
click at [632, 443] on button "Зберегти" at bounding box center [642, 448] width 57 height 22
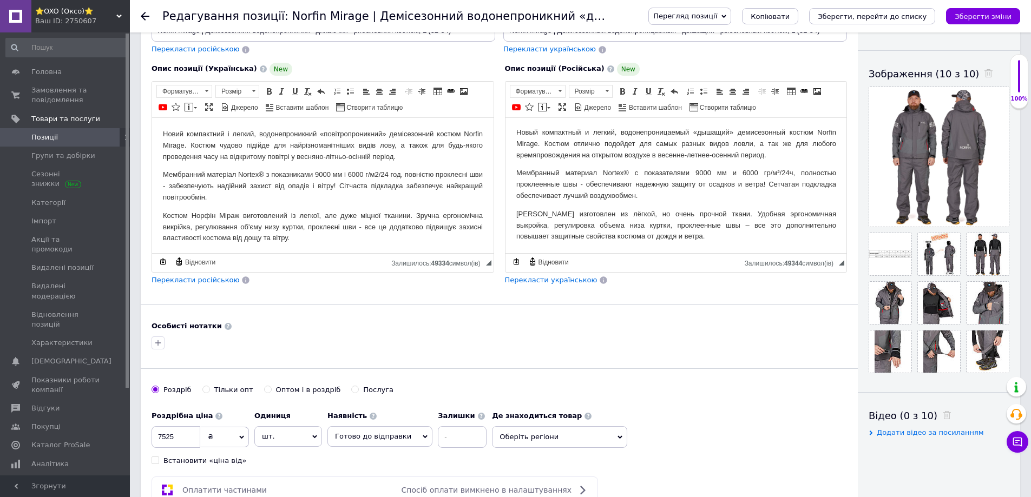
scroll to position [162, 0]
click at [985, 18] on icon "Зберегти зміни" at bounding box center [982, 16] width 57 height 8
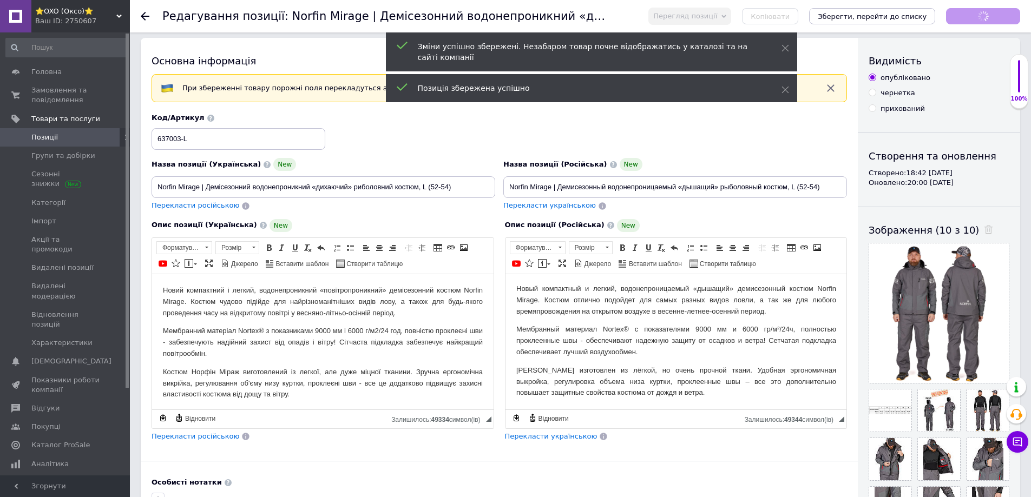
scroll to position [0, 0]
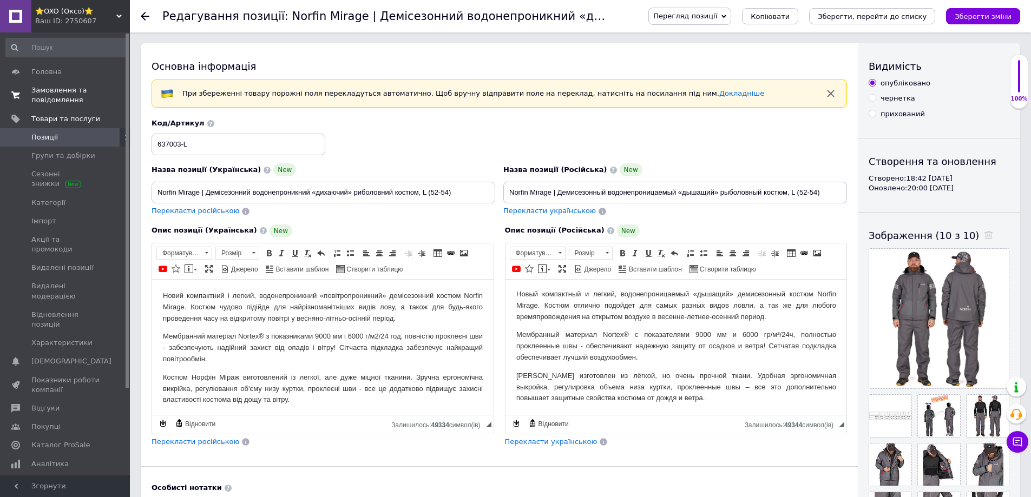
click at [58, 88] on span "Замовлення та повідомлення" at bounding box center [65, 94] width 69 height 19
